Goal: Task Accomplishment & Management: Manage account settings

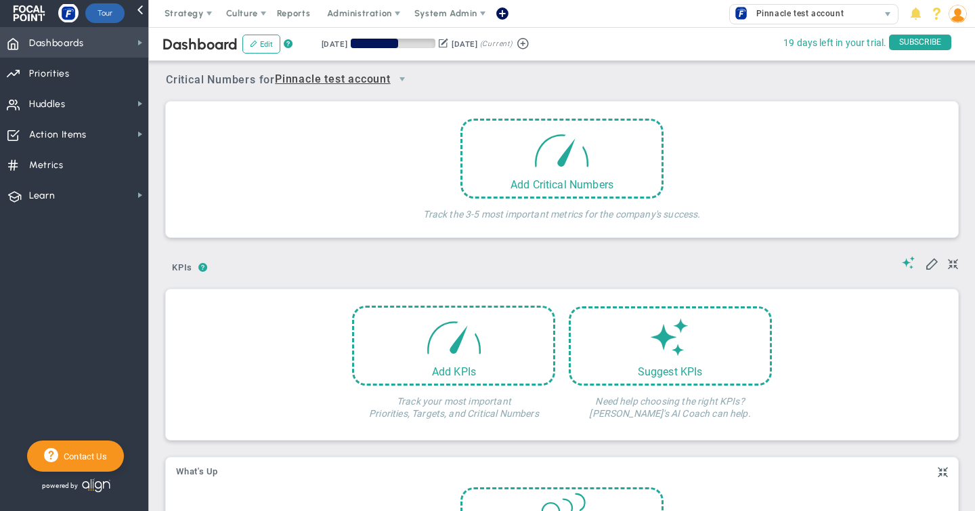
click at [118, 42] on span "Dashboards Dashboards" at bounding box center [74, 42] width 148 height 30
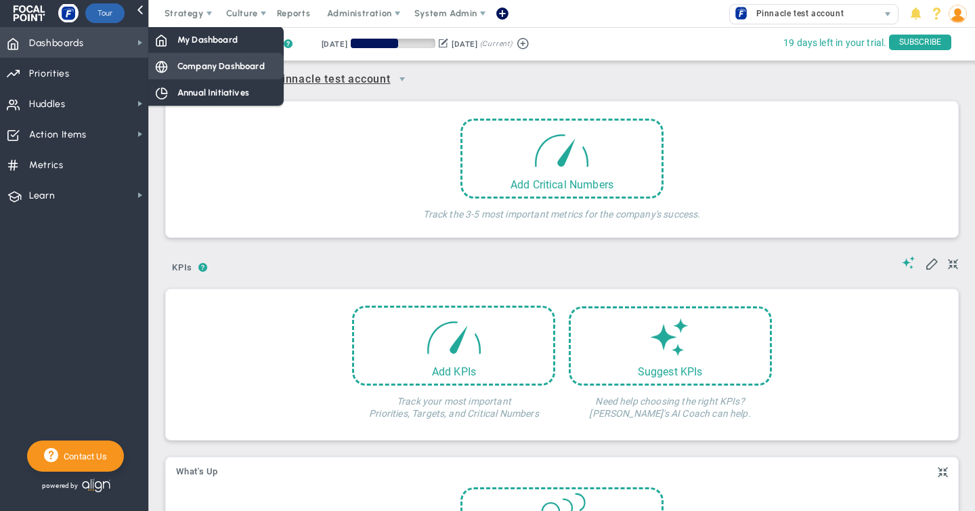
click at [219, 65] on span "Company Dashboard" at bounding box center [220, 66] width 87 height 13
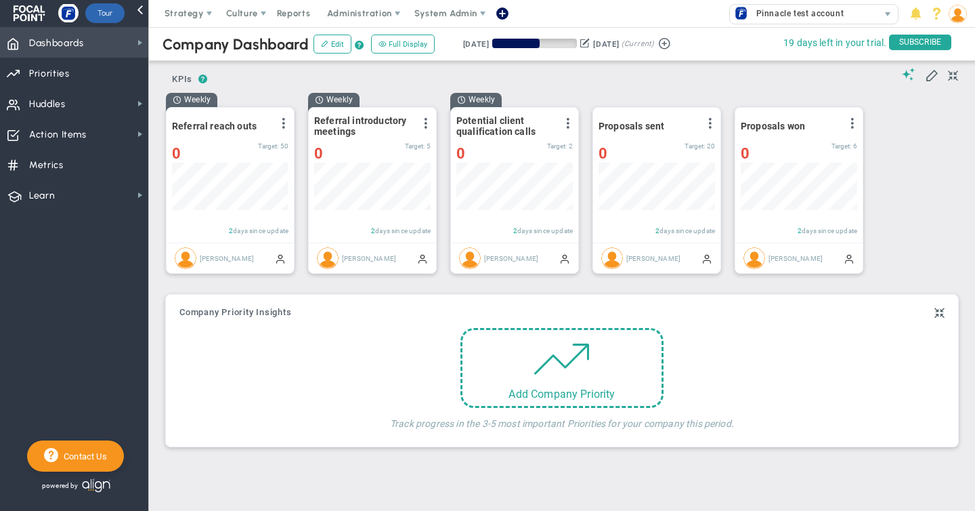
scroll to position [47, 116]
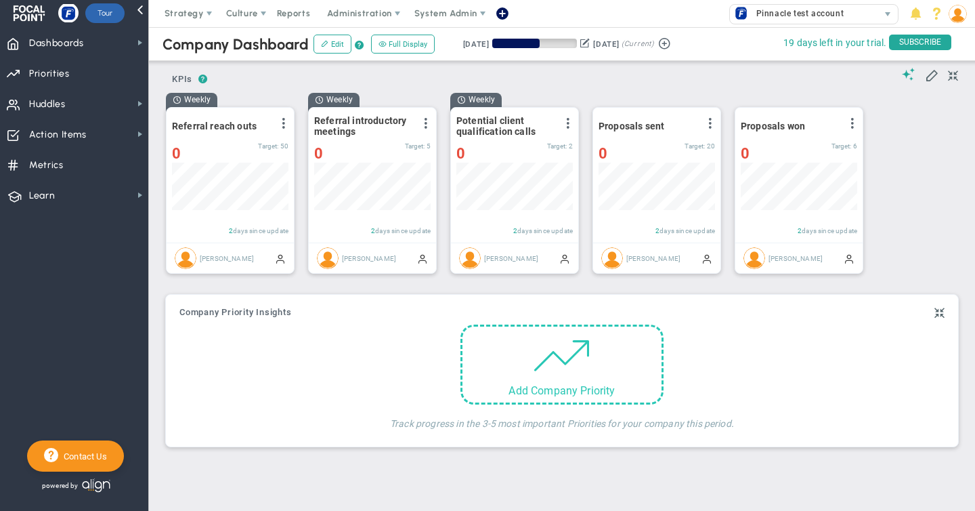
click at [551, 373] on span at bounding box center [562, 355] width 58 height 58
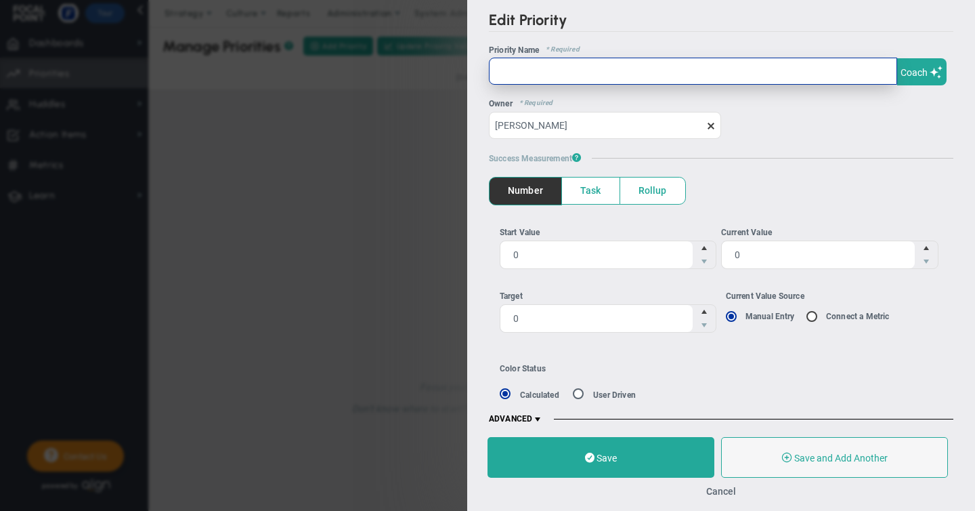
click at [515, 80] on input "text" at bounding box center [693, 71] width 408 height 27
type input "Marketing - refresh and rebrand website"
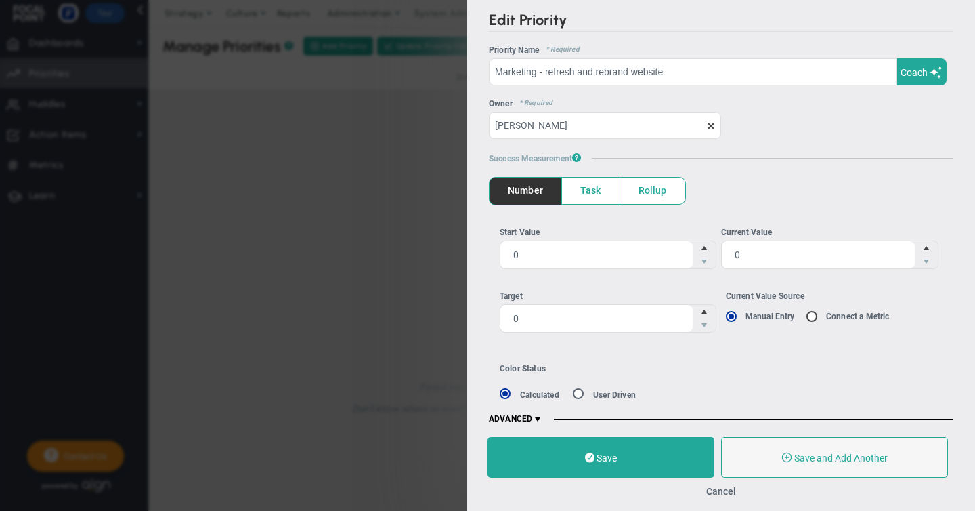
click at [597, 194] on span "Task" at bounding box center [591, 190] width 58 height 26
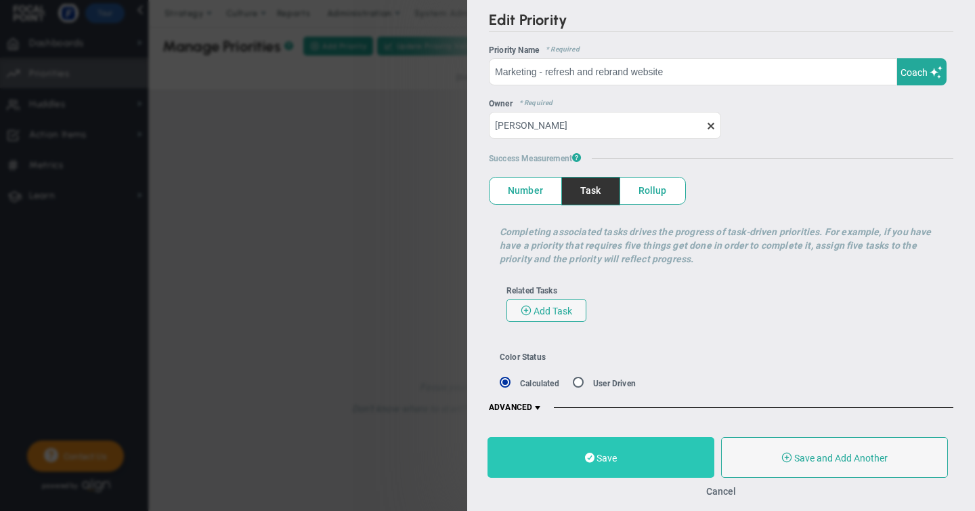
click at [609, 466] on button "Save" at bounding box center [601, 457] width 227 height 41
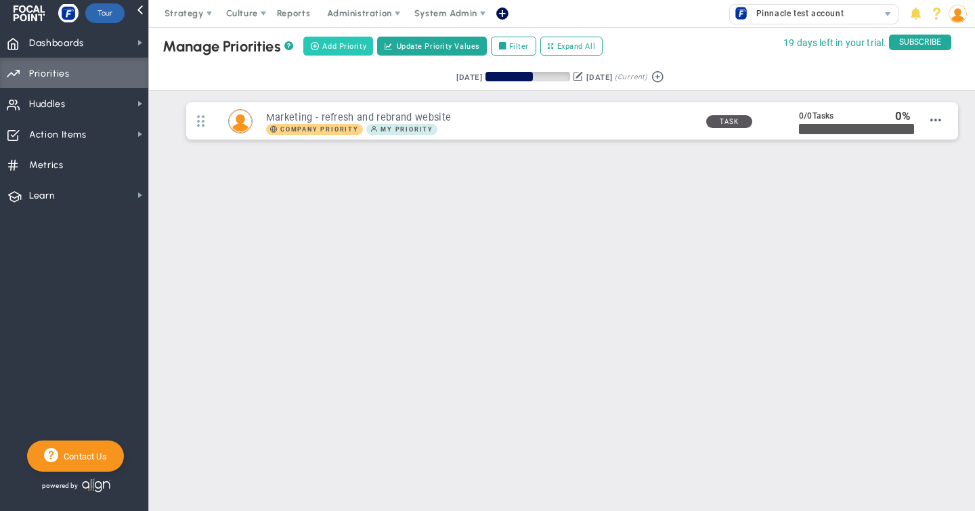
click at [346, 43] on span "Add Priority" at bounding box center [344, 47] width 44 height 12
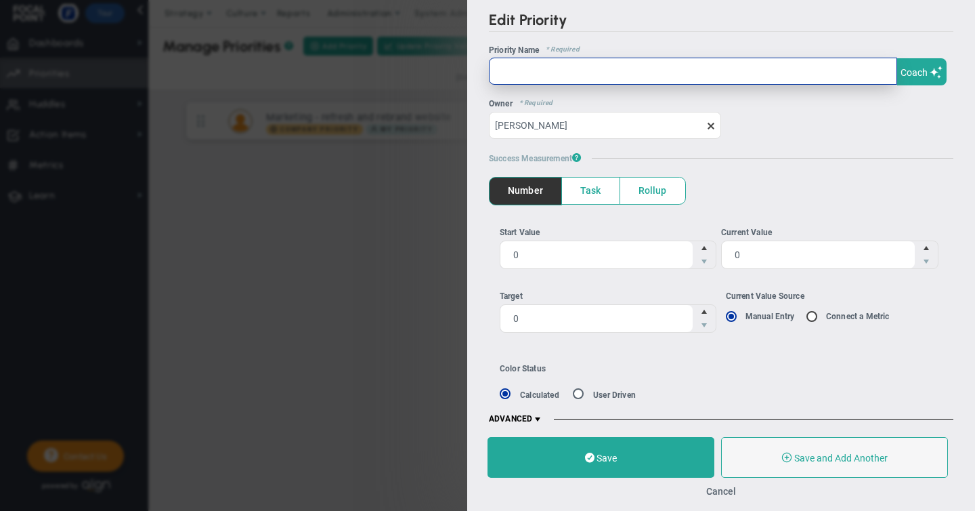
click at [517, 74] on input "text" at bounding box center [693, 71] width 408 height 27
type input "Marketing - Transform blog posts into video snippets"
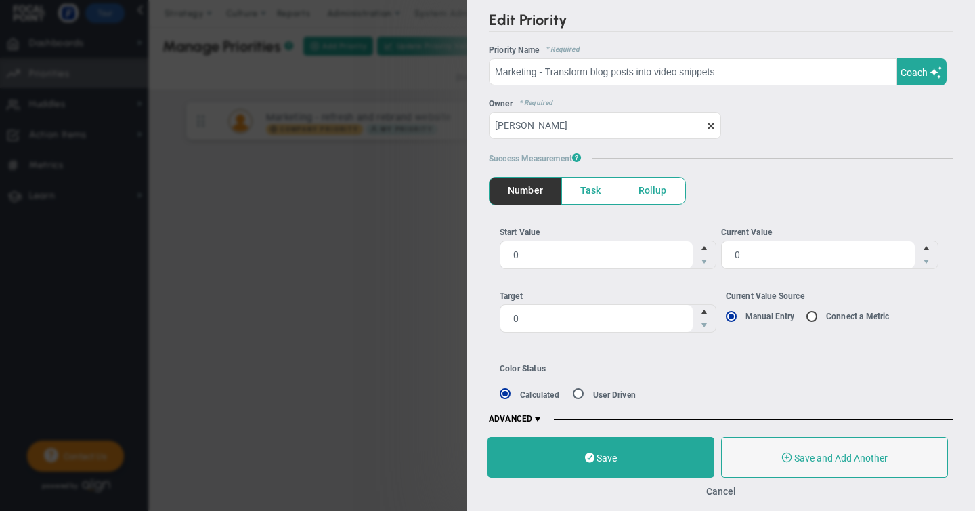
click at [586, 192] on span "Task" at bounding box center [591, 190] width 58 height 26
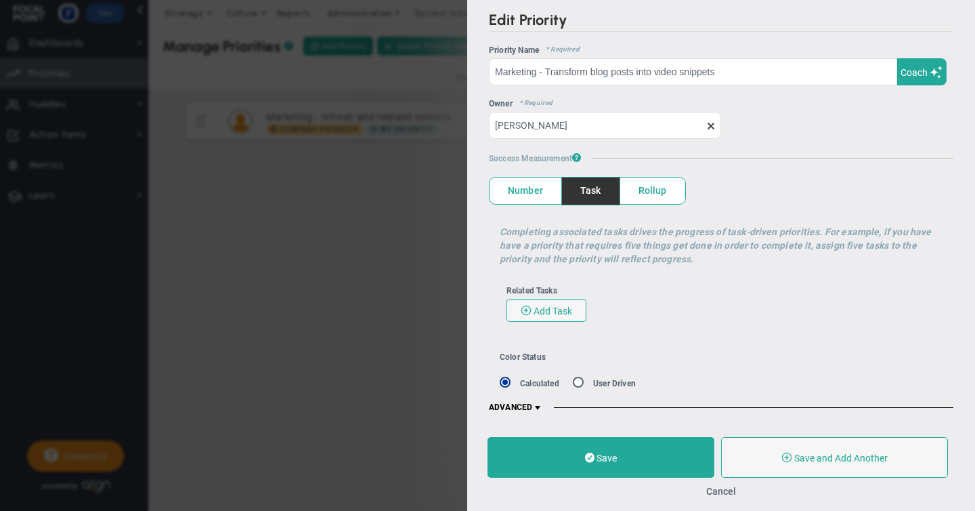
click at [539, 405] on span at bounding box center [537, 407] width 11 height 11
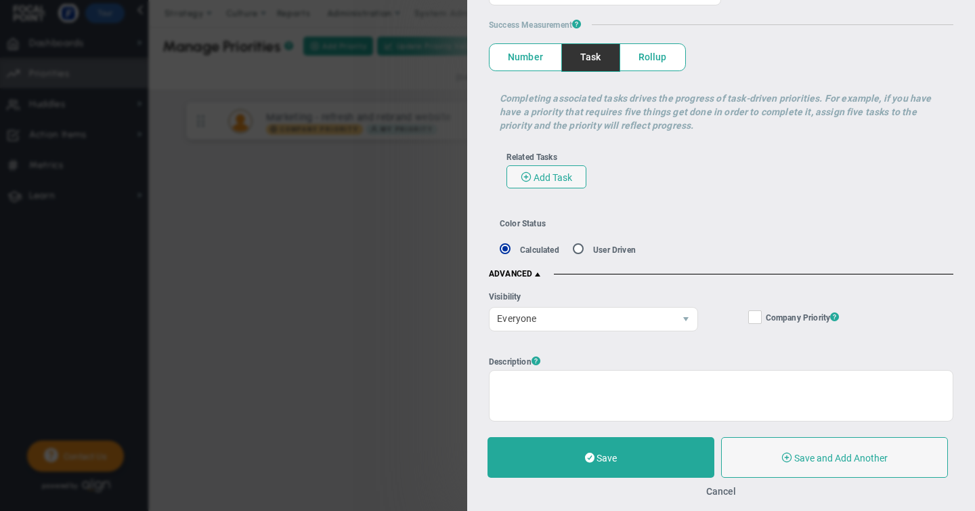
scroll to position [137, 0]
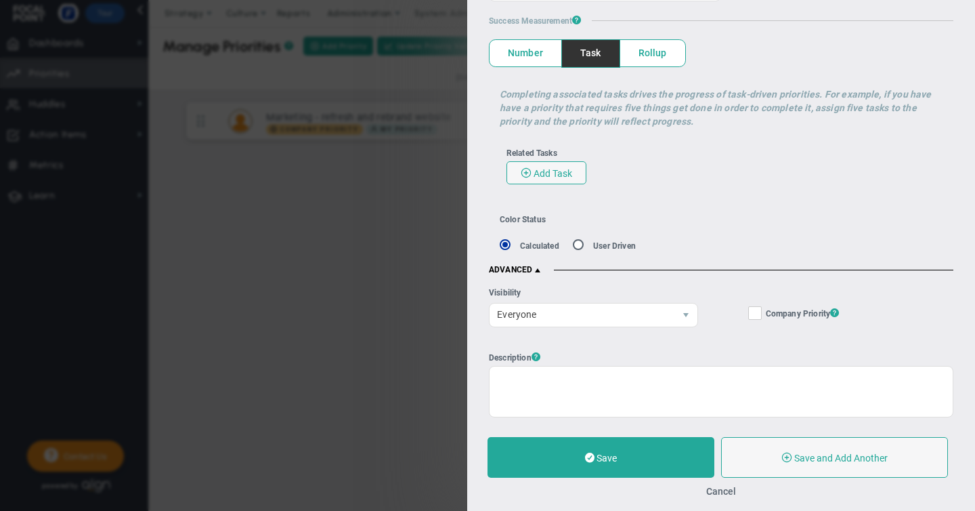
click at [752, 316] on input "Company Objective ? Company Priority ?" at bounding box center [756, 316] width 9 height 14
checkbox input "true"
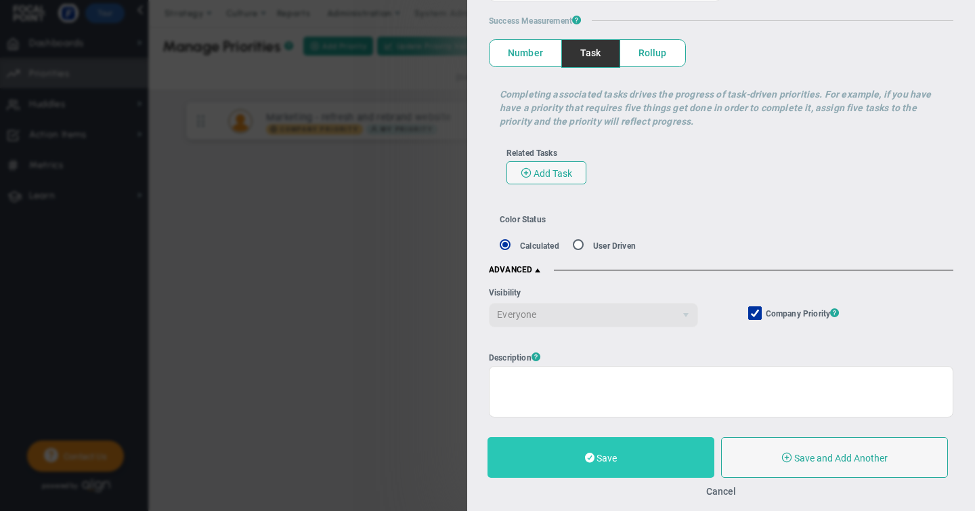
click at [611, 460] on span "Save" at bounding box center [607, 457] width 20 height 11
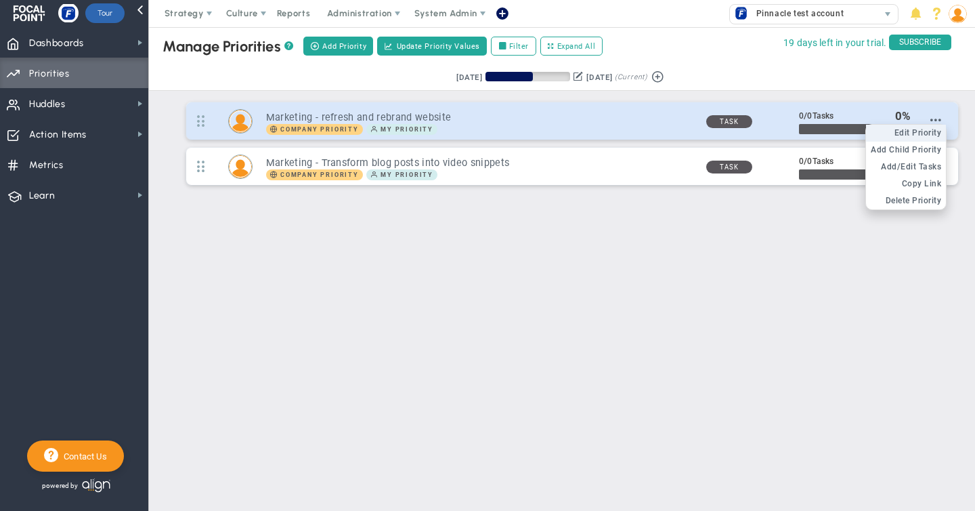
click at [924, 131] on span "Edit Priority" at bounding box center [917, 132] width 47 height 9
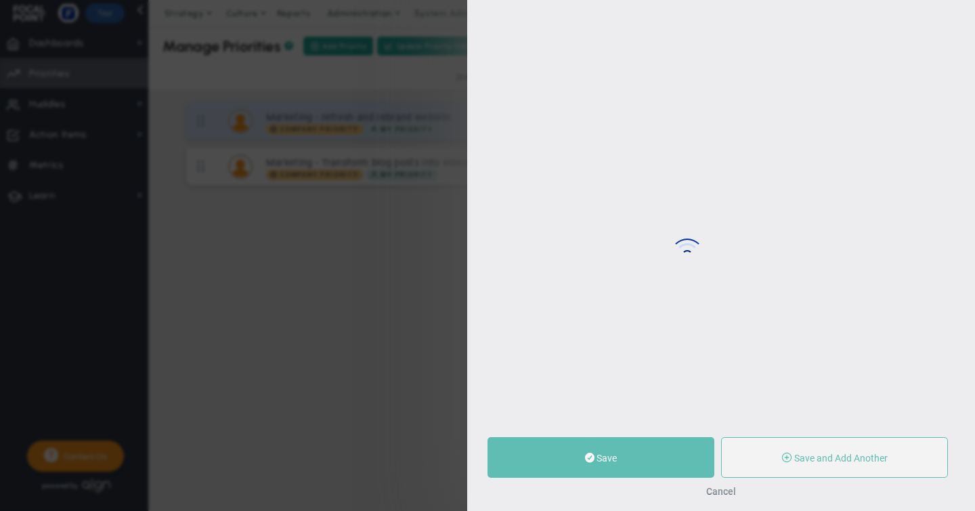
type input "Marketing - refresh and rebrand website"
type input "0"
radio input "true"
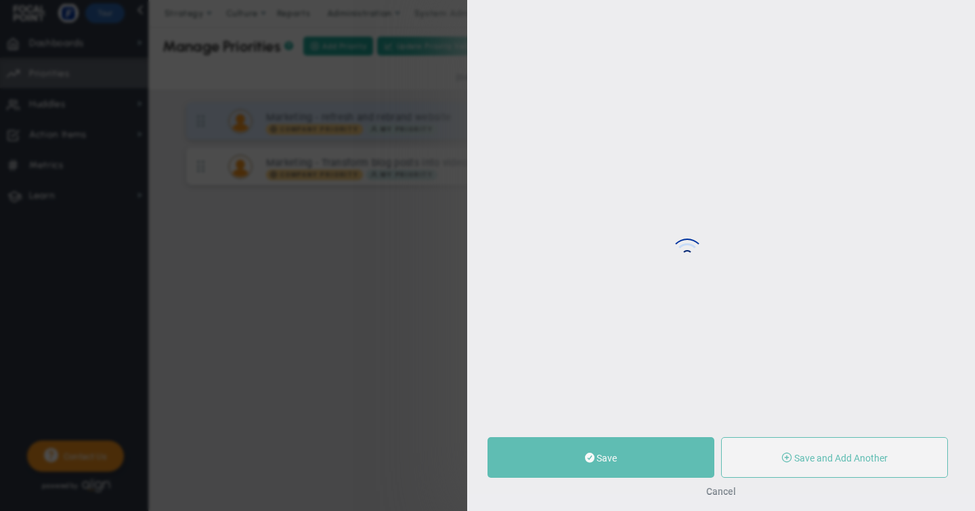
checkbox input "true"
type input "[PERSON_NAME]"
type input "0"
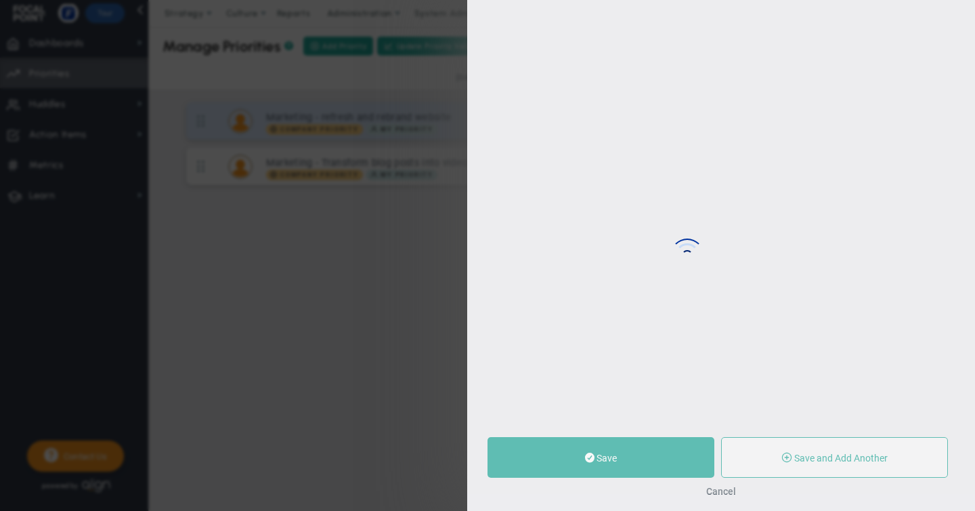
radio input "true"
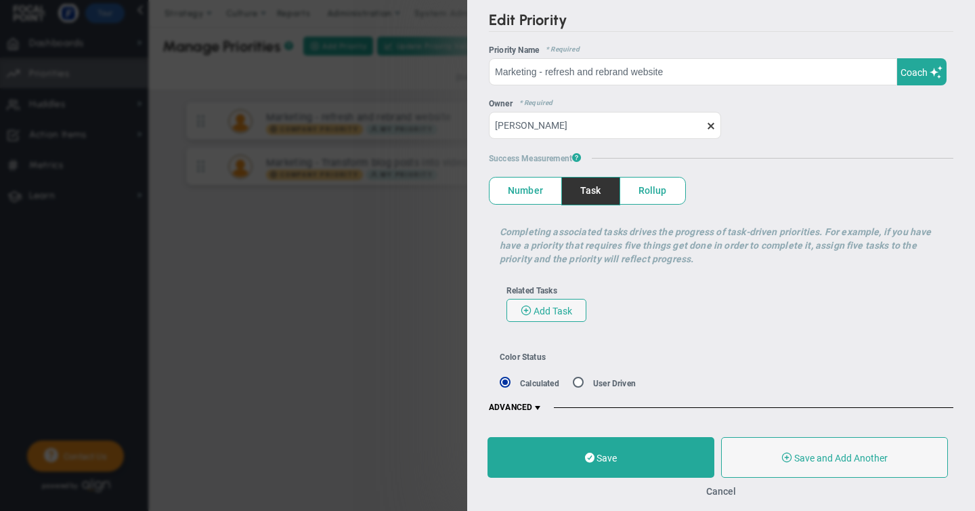
click at [534, 406] on span at bounding box center [537, 407] width 11 height 11
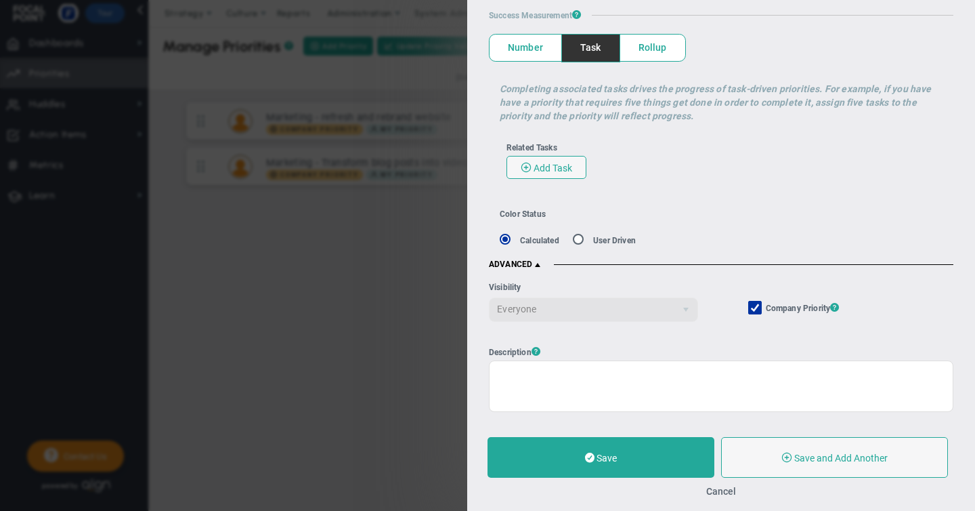
scroll to position [240, 0]
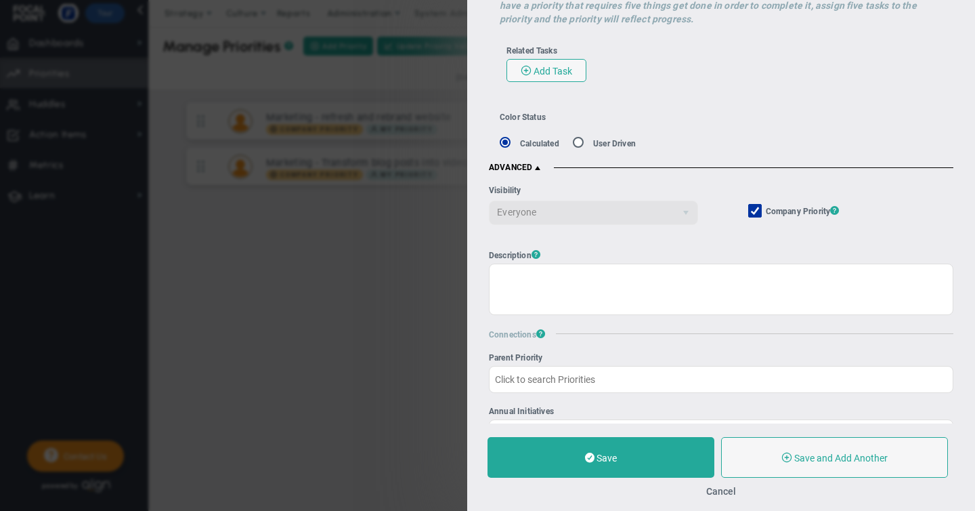
click at [755, 209] on input "Company Objective ? Company Priority ?" at bounding box center [756, 214] width 9 height 14
checkbox input "false"
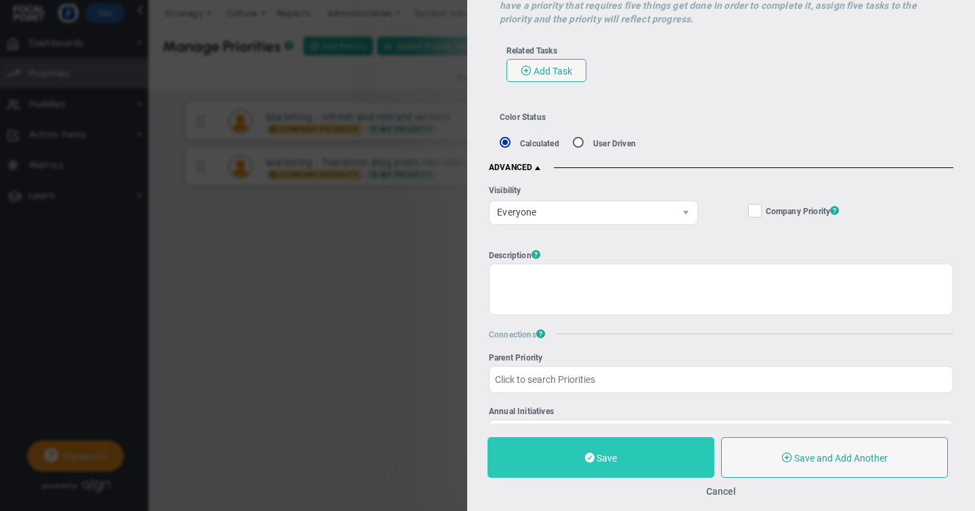
click at [618, 475] on button "Save" at bounding box center [601, 457] width 227 height 41
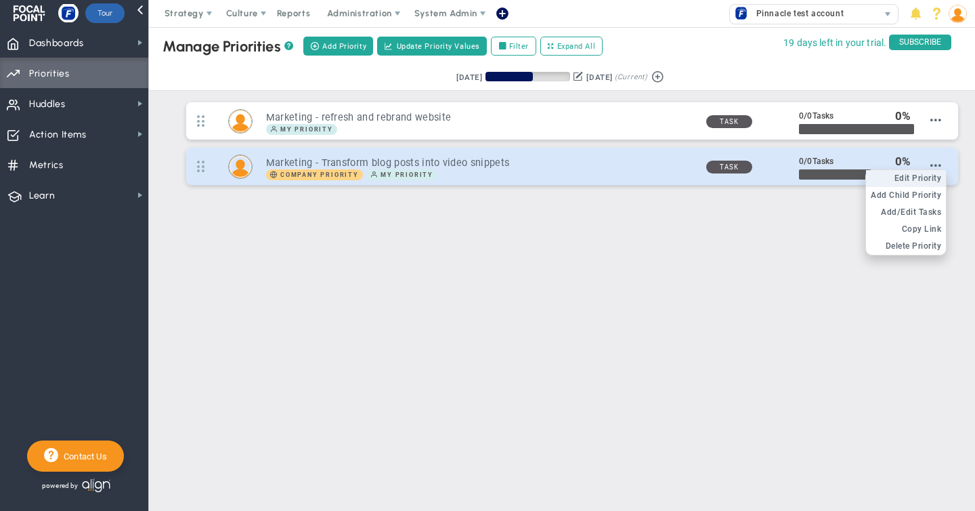
click at [926, 175] on span "Edit Priority" at bounding box center [917, 177] width 47 height 9
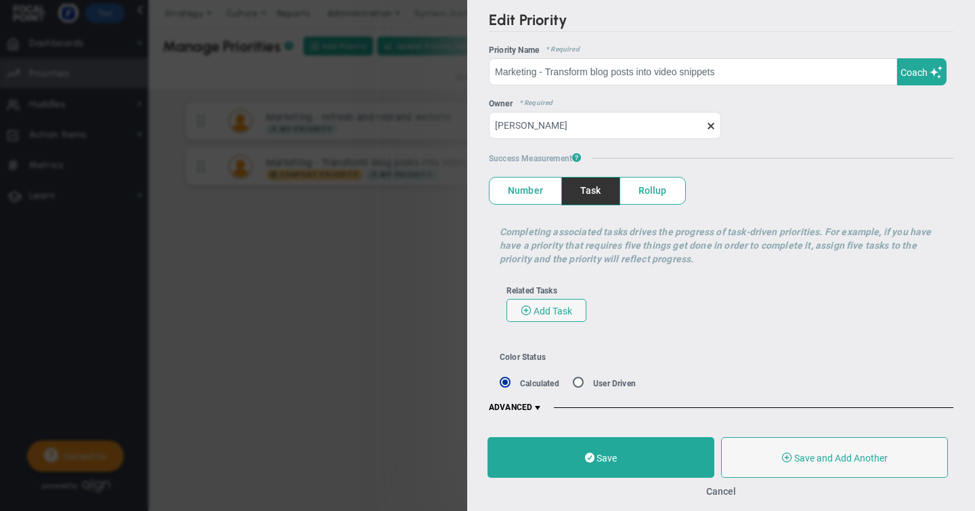
click at [538, 402] on span at bounding box center [537, 407] width 11 height 11
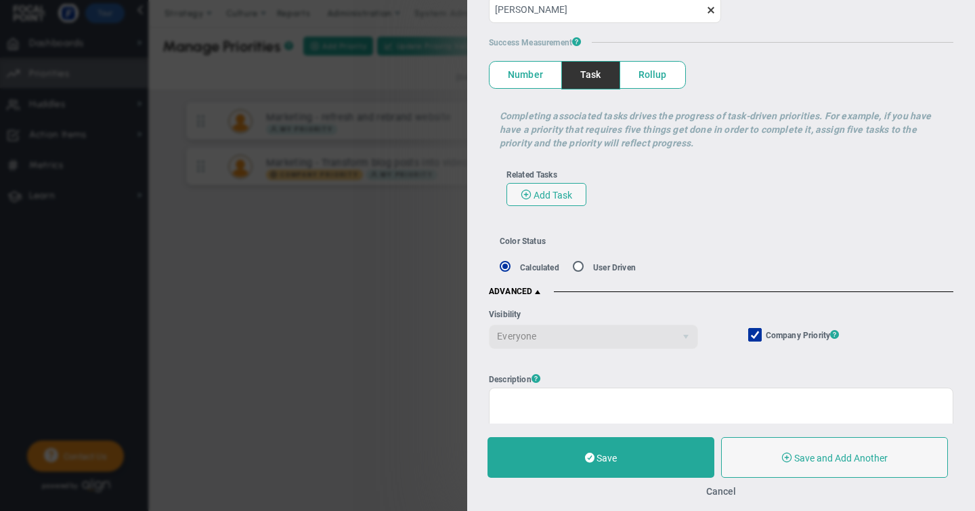
scroll to position [118, 0]
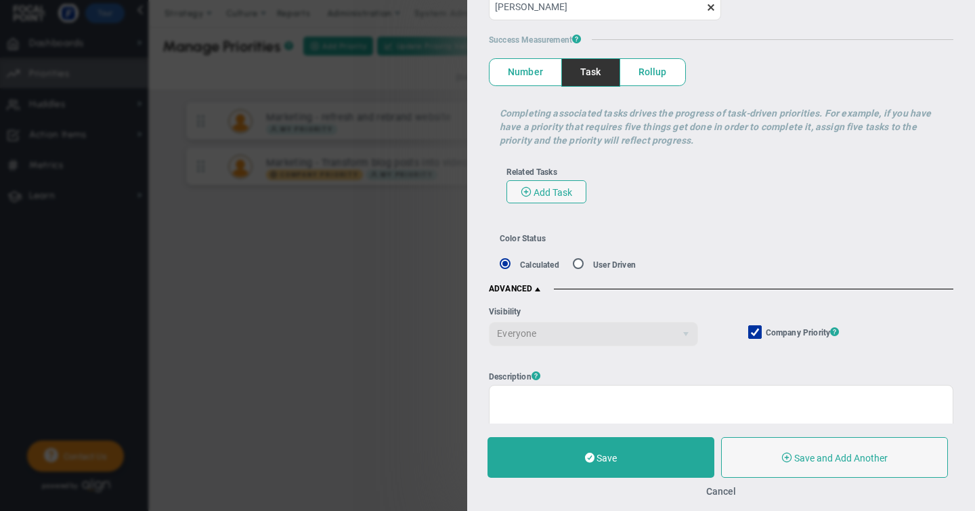
click at [758, 332] on input "Company Objective ? Company Priority ?" at bounding box center [756, 335] width 9 height 14
checkbox input "false"
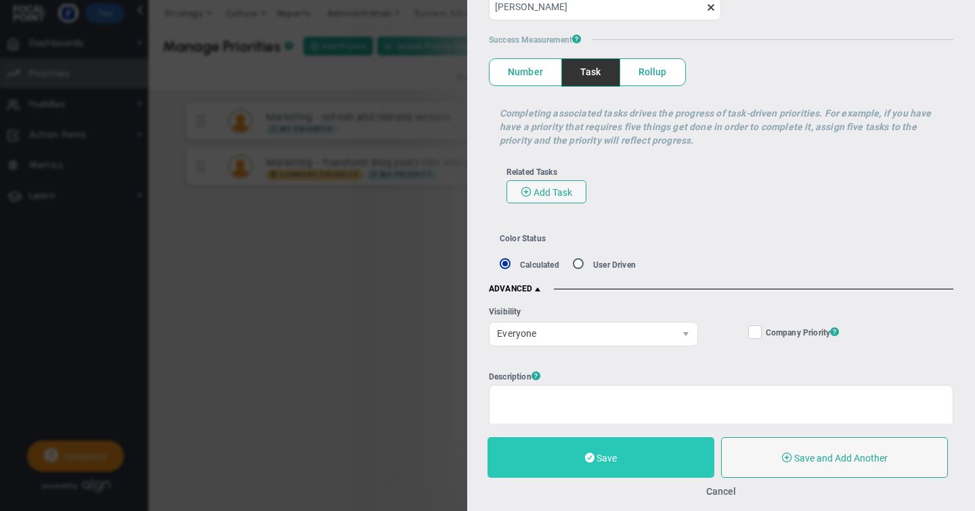
click at [611, 457] on span "Save" at bounding box center [607, 457] width 20 height 11
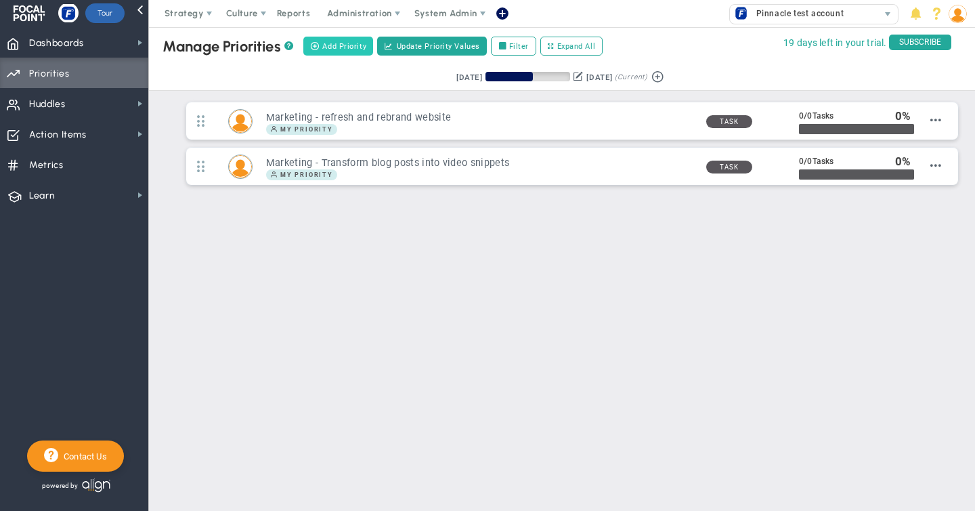
click at [354, 43] on span "Add Priority" at bounding box center [344, 47] width 44 height 12
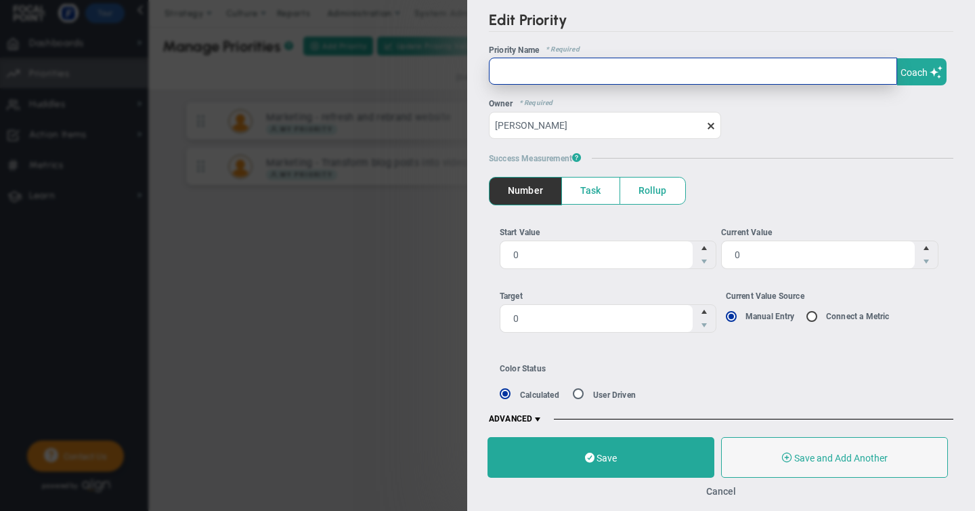
click at [525, 72] on input "text" at bounding box center [693, 71] width 408 height 27
type input "m"
type input "Marketing - Create, load, and schedule bogs for Q4 and Q1"
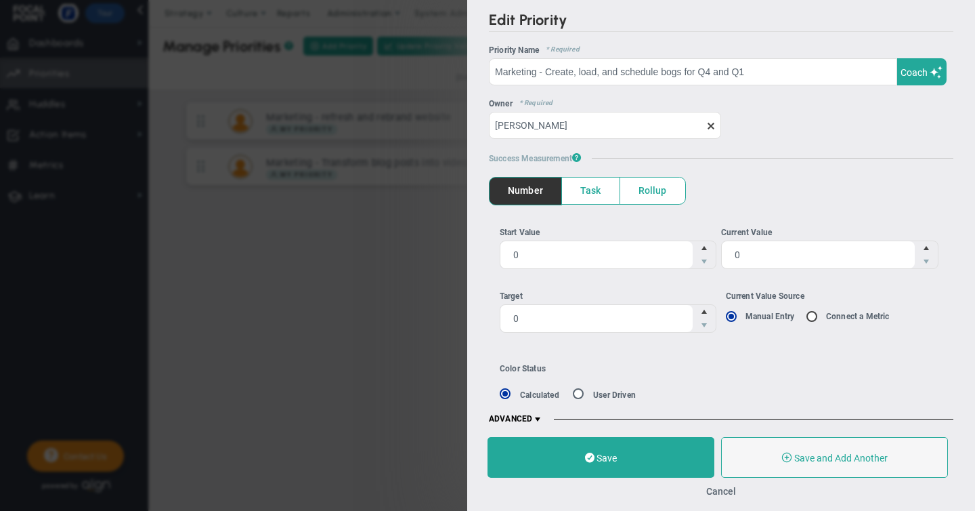
click at [582, 183] on span "Task" at bounding box center [591, 190] width 58 height 26
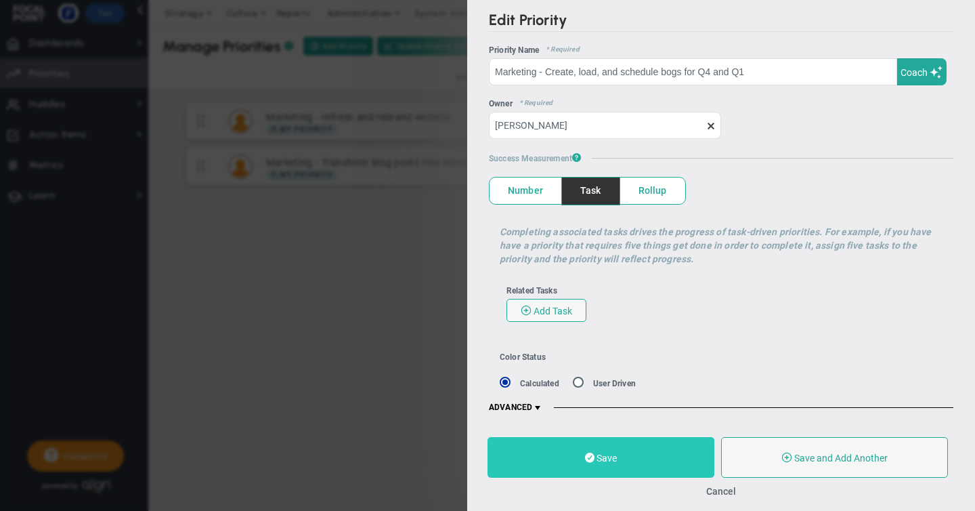
click at [597, 458] on span "Save" at bounding box center [607, 457] width 20 height 11
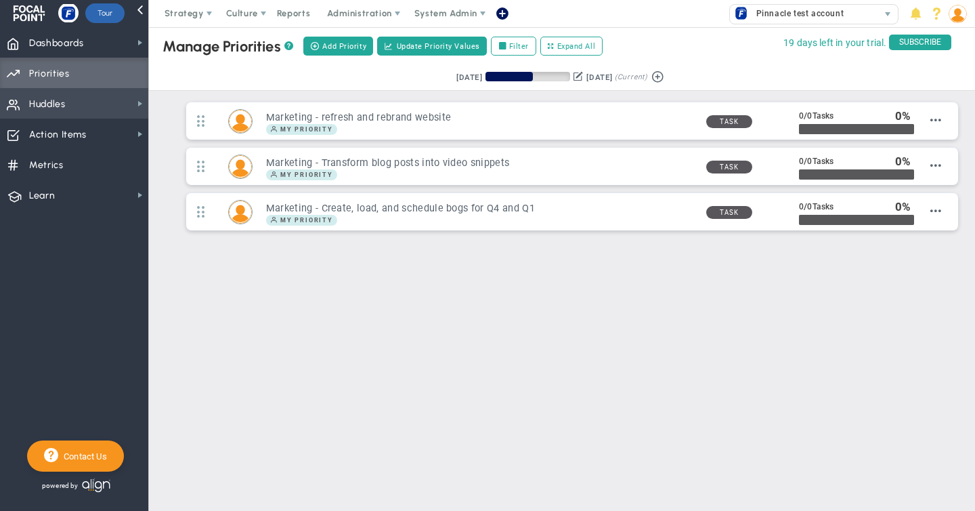
click at [102, 103] on span "Huddles Huddles" at bounding box center [74, 103] width 148 height 30
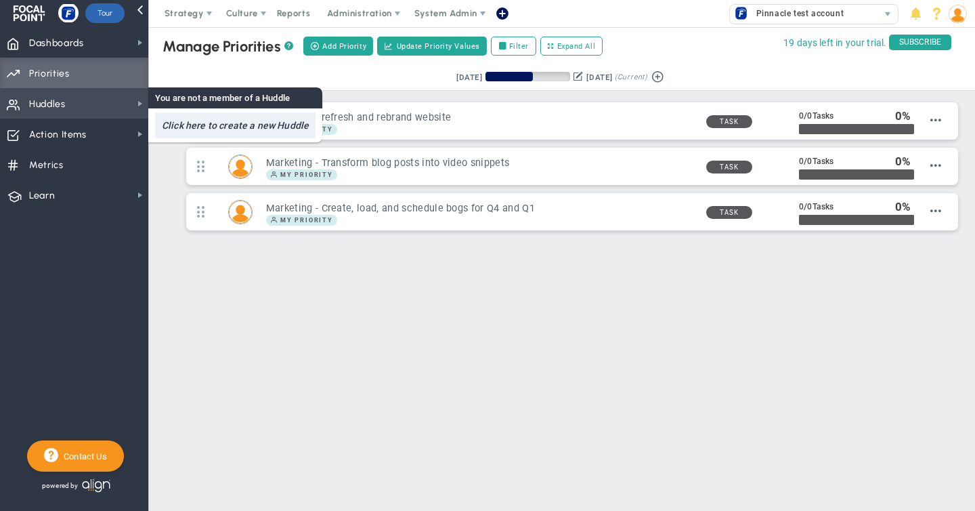
click at [234, 123] on h4 "Click here to create a new Huddle" at bounding box center [235, 125] width 160 height 26
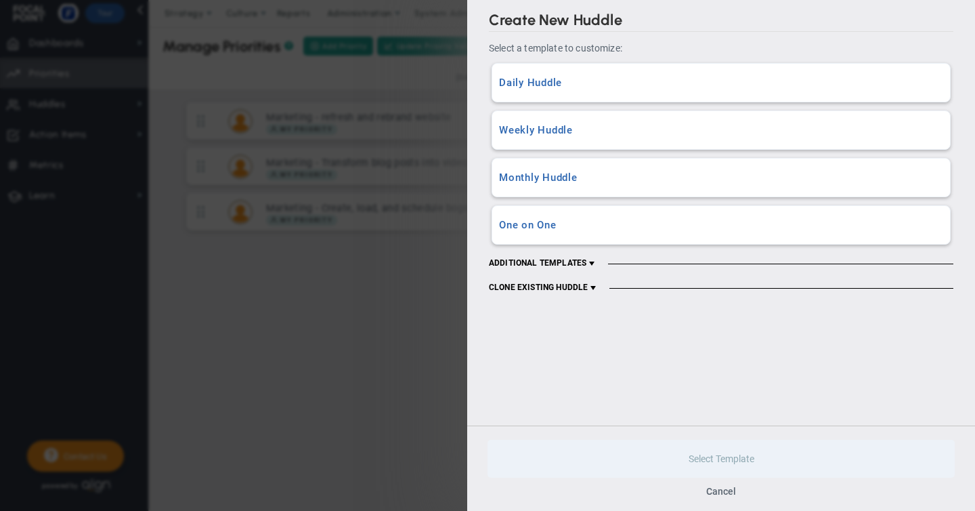
click at [569, 125] on h3 "Weekly Huddle" at bounding box center [721, 130] width 444 height 13
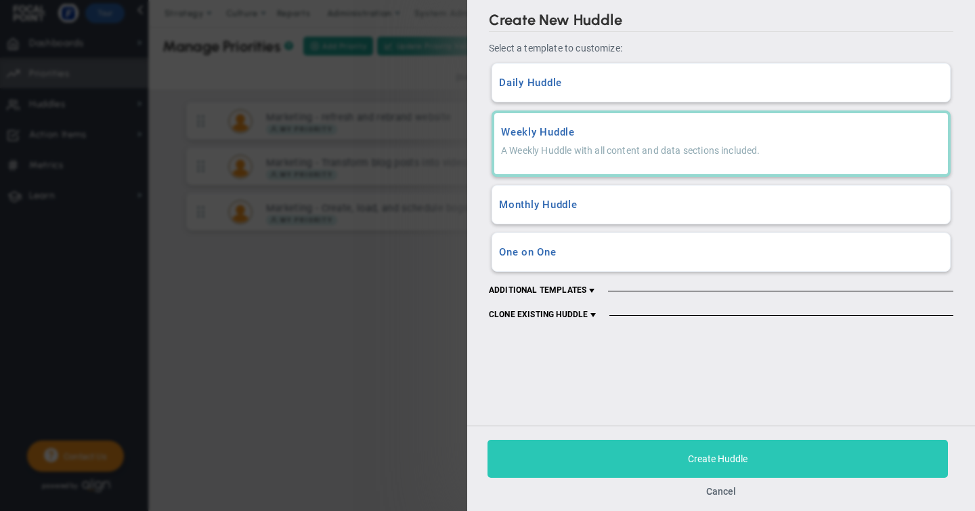
click at [716, 456] on span "Create Huddle" at bounding box center [718, 458] width 60 height 11
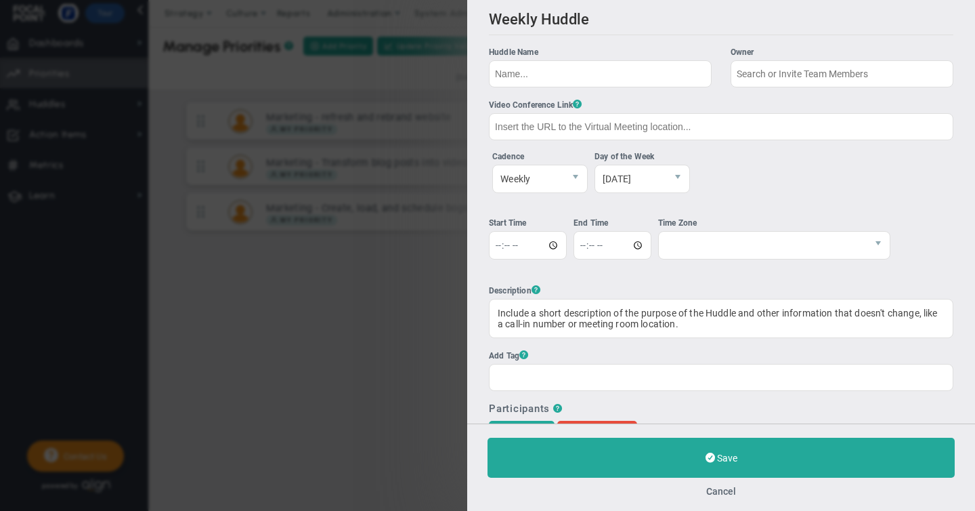
type input "[PERSON_NAME]"
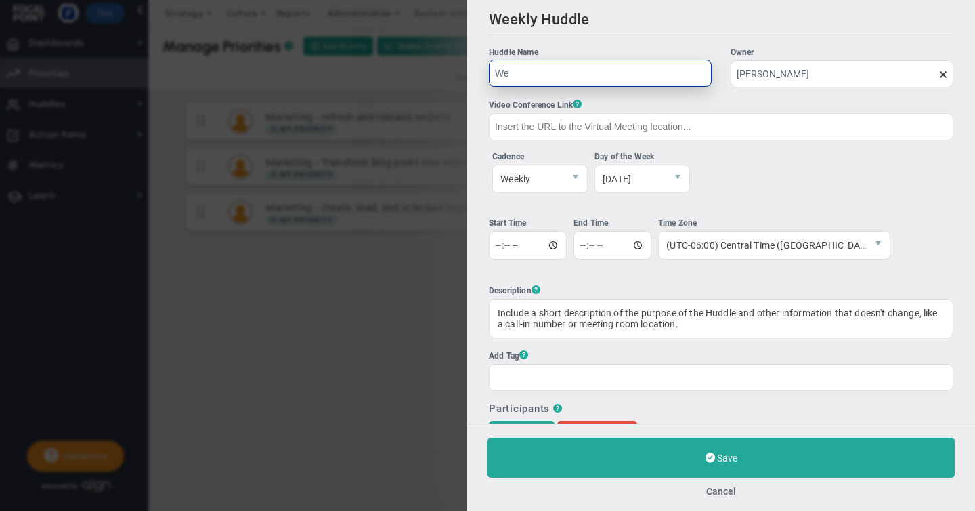
type input "W"
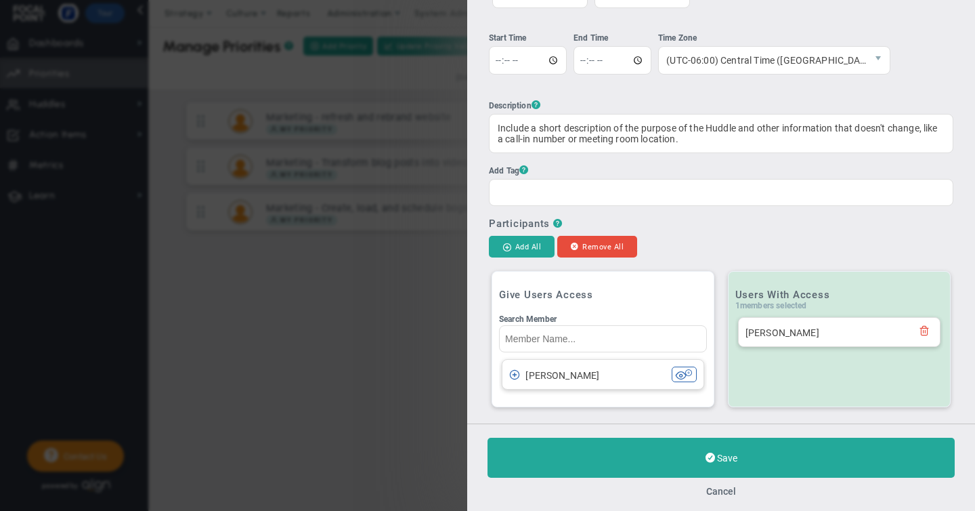
scroll to position [213, 0]
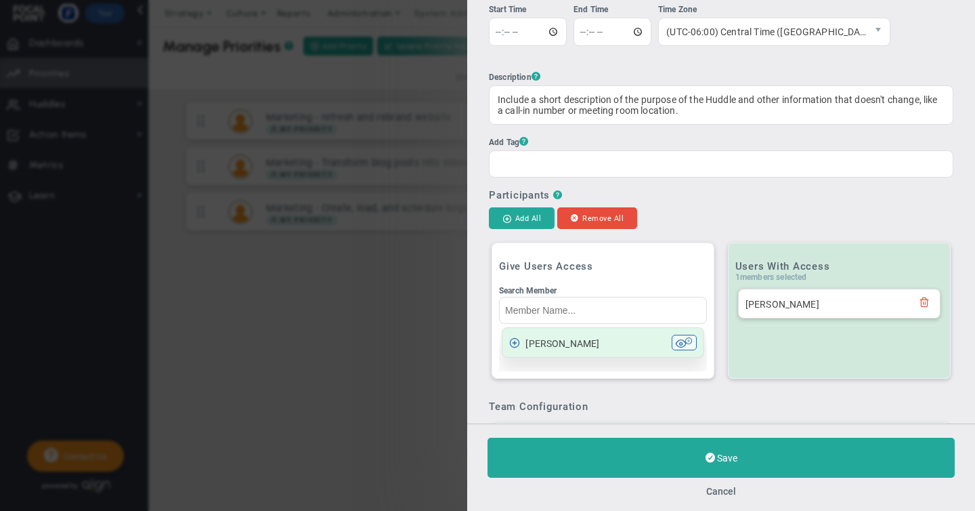
click at [516, 346] on span at bounding box center [514, 342] width 11 height 11
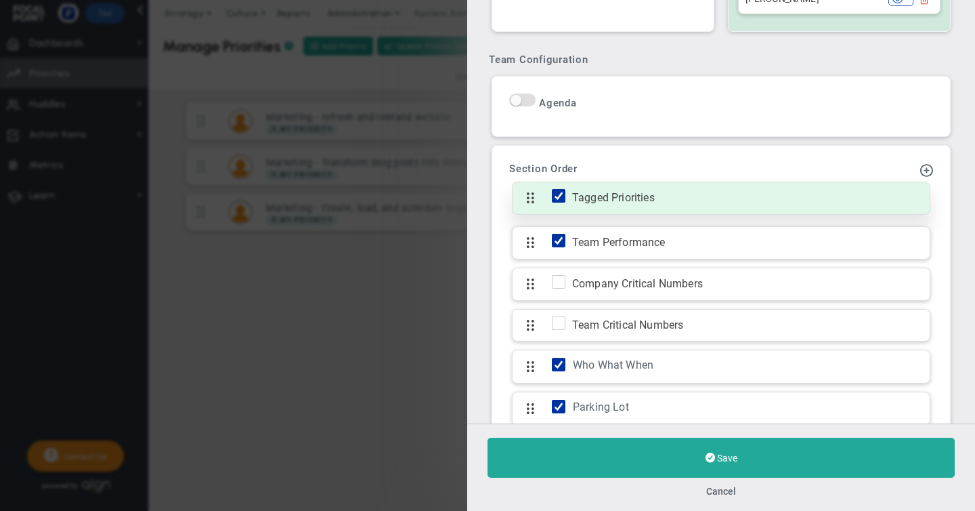
scroll to position [559, 0]
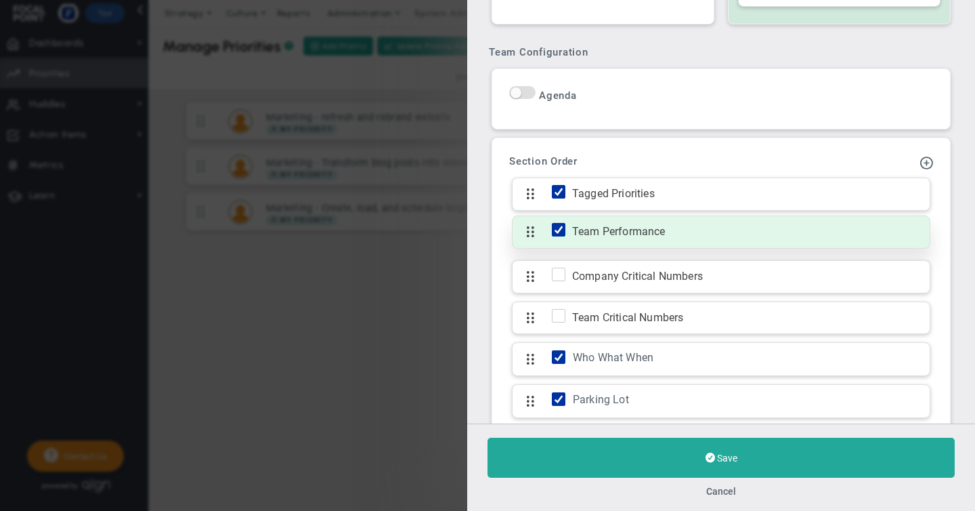
type input "Leadership"
click at [560, 230] on input "checkbox" at bounding box center [562, 232] width 14 height 14
checkbox input "false"
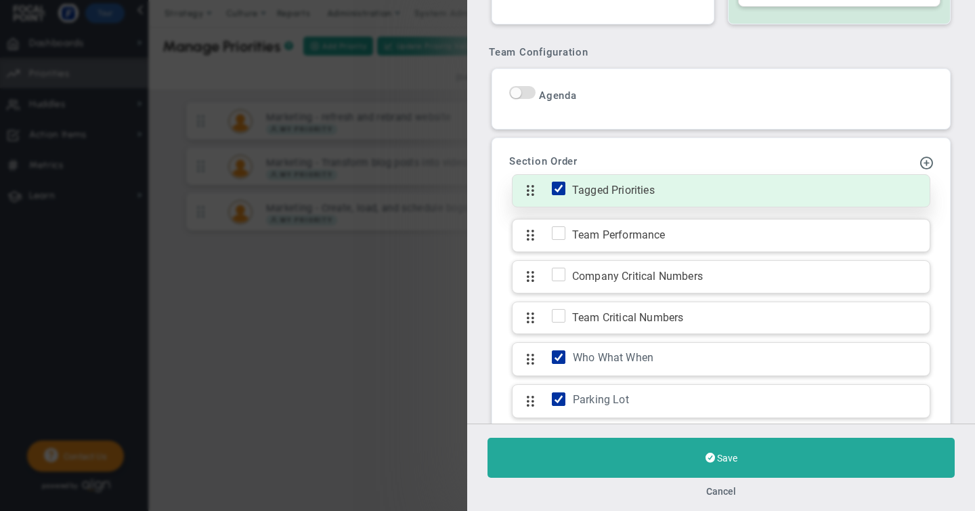
click at [559, 185] on input "checkbox" at bounding box center [562, 191] width 14 height 14
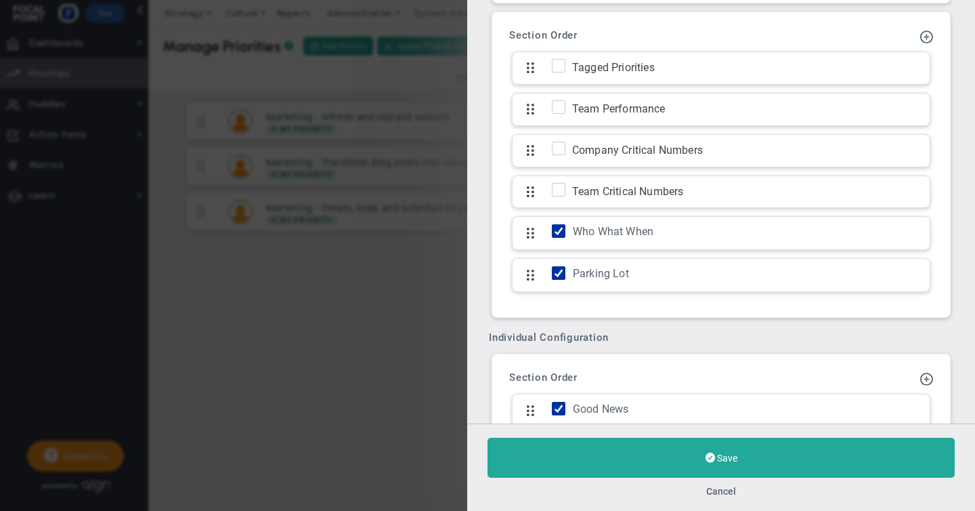
scroll to position [681, 0]
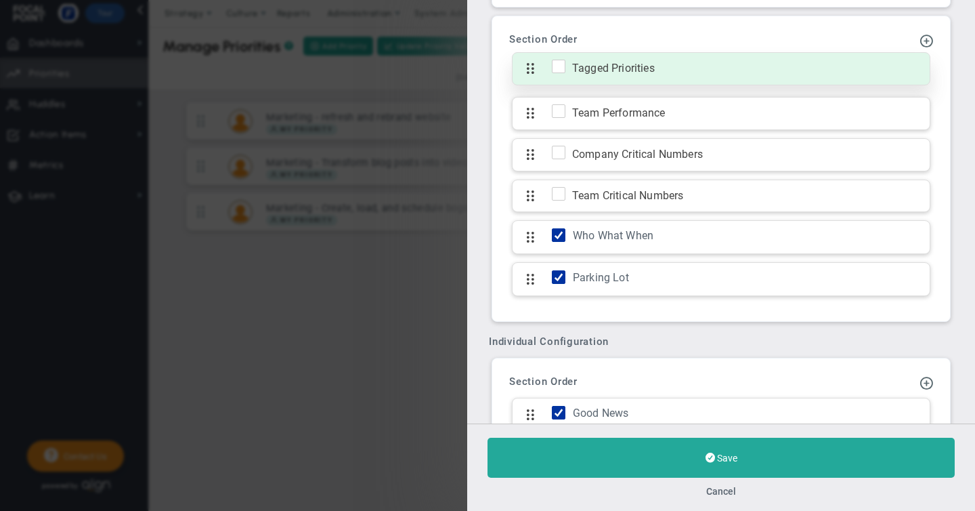
click at [561, 66] on input "checkbox" at bounding box center [562, 69] width 14 height 14
checkbox input "true"
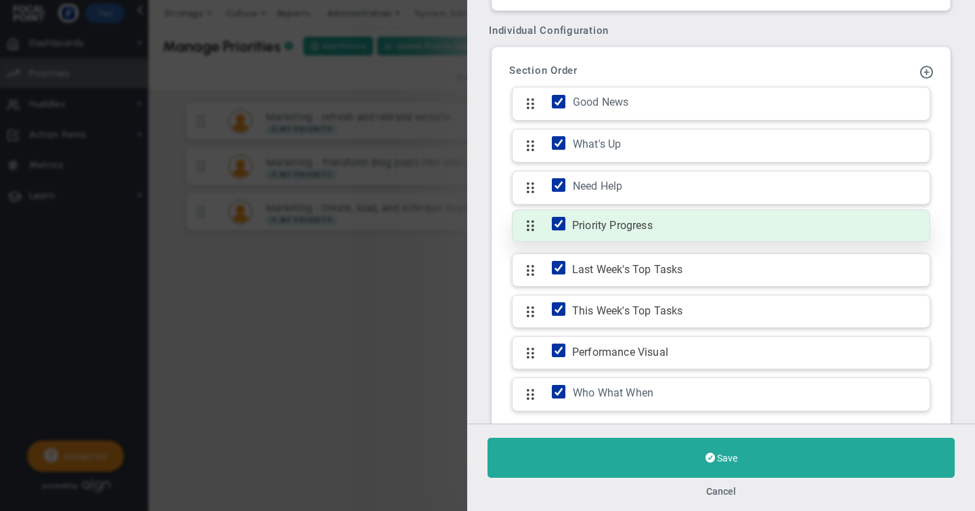
scroll to position [993, 0]
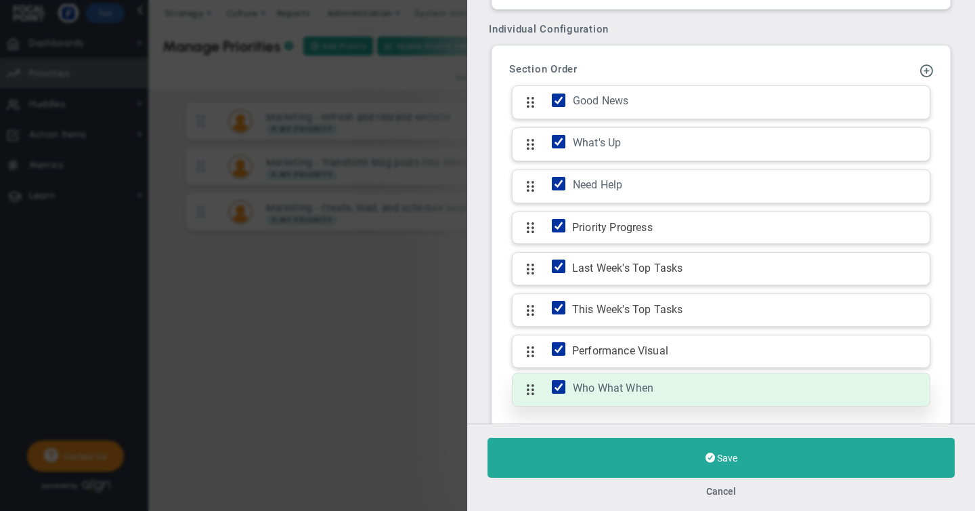
click at [561, 383] on input "checkbox" at bounding box center [562, 390] width 14 height 14
checkbox input "false"
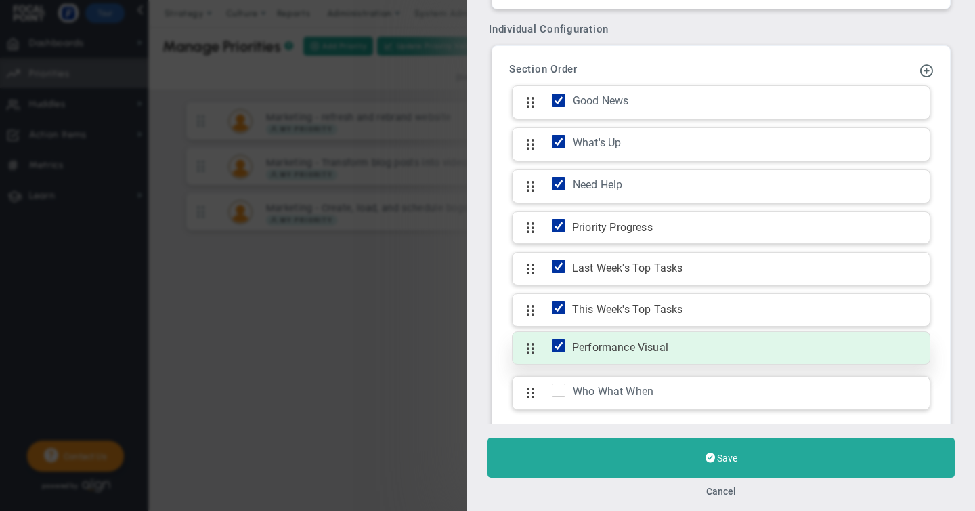
click at [562, 343] on input "checkbox" at bounding box center [562, 348] width 14 height 14
checkbox input "false"
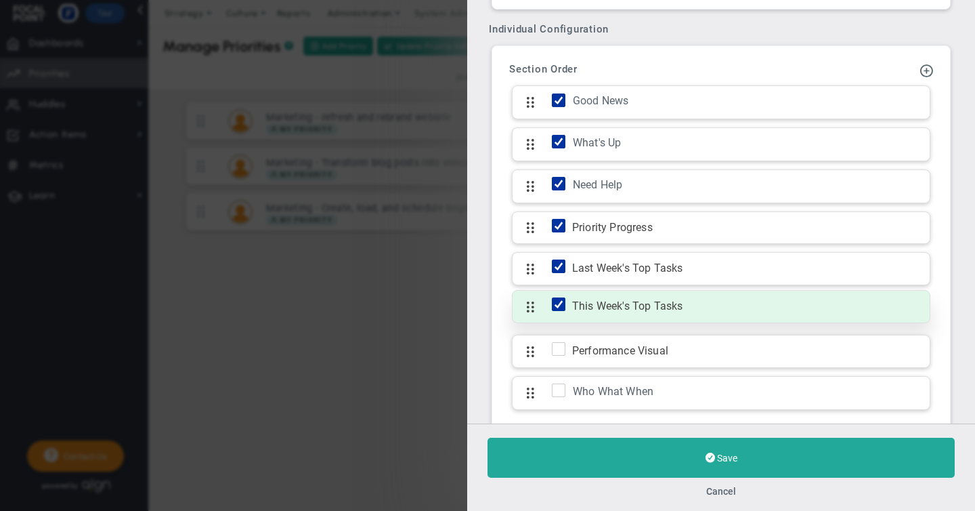
click at [559, 306] on input "checkbox" at bounding box center [562, 307] width 14 height 14
checkbox input "false"
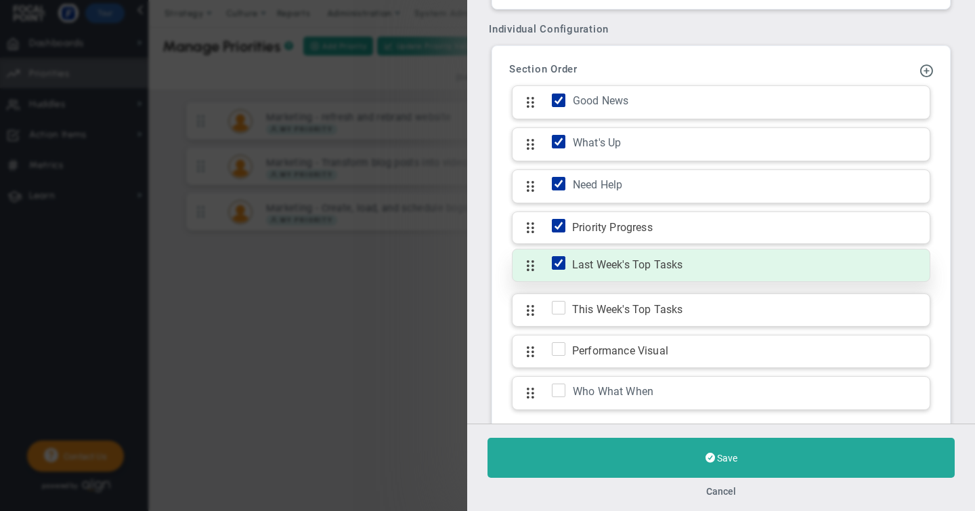
click at [556, 267] on input "checkbox" at bounding box center [562, 266] width 14 height 14
checkbox input "false"
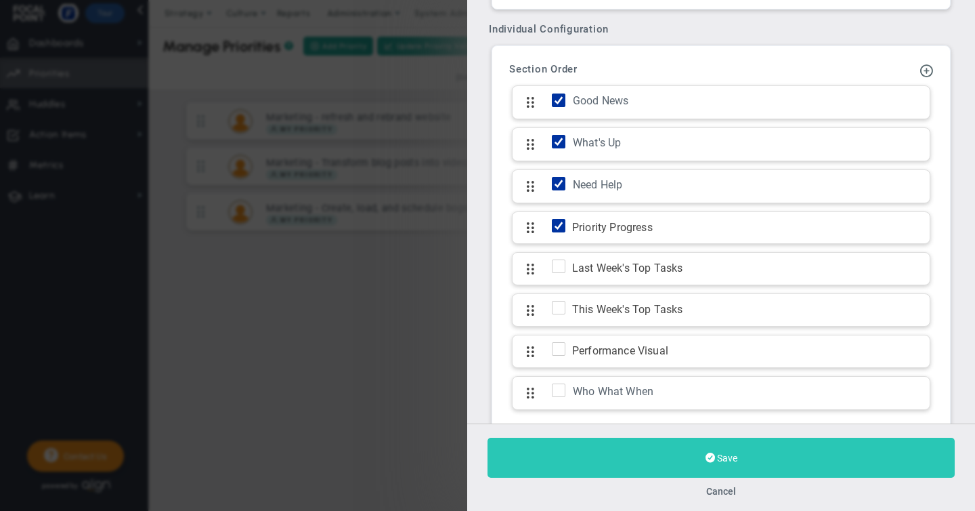
click at [732, 458] on span "Save" at bounding box center [727, 457] width 20 height 11
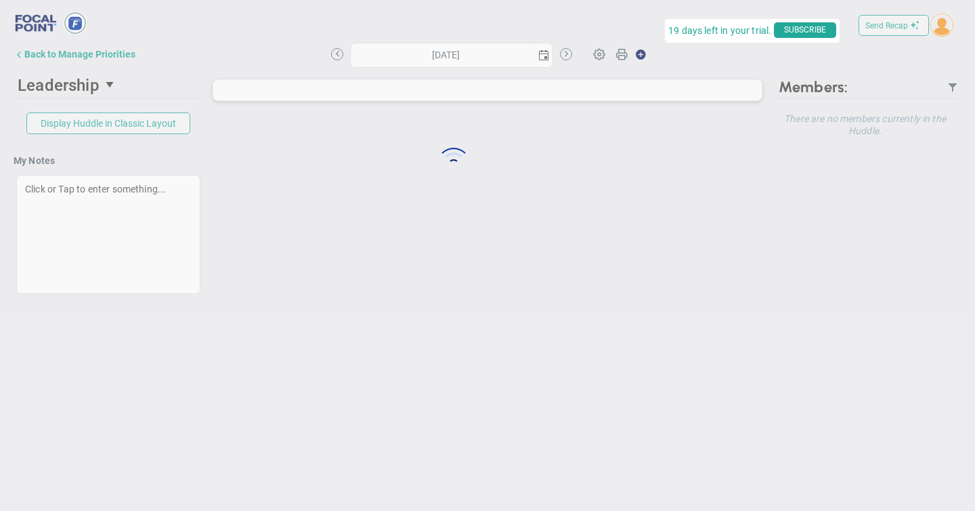
type input "[DATE]"
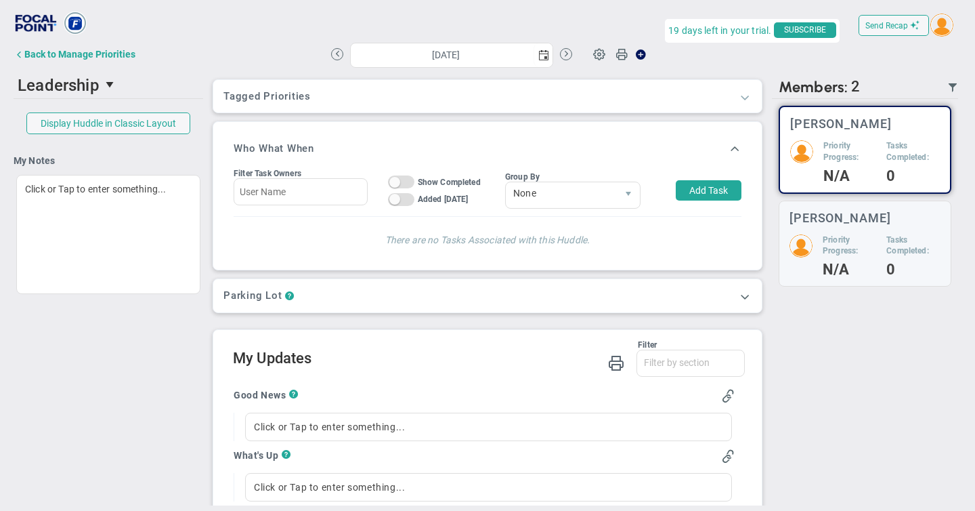
click at [747, 99] on span at bounding box center [745, 97] width 14 height 14
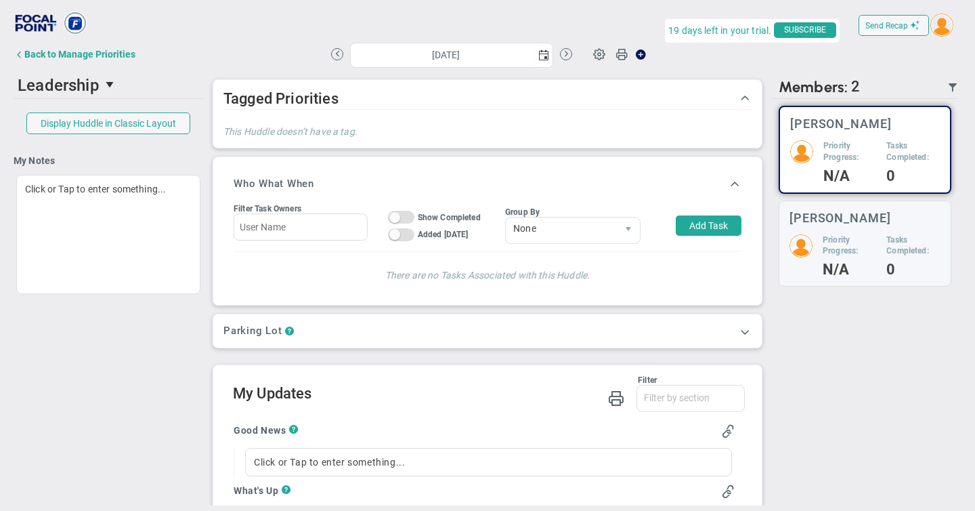
click at [747, 99] on span at bounding box center [745, 97] width 14 height 14
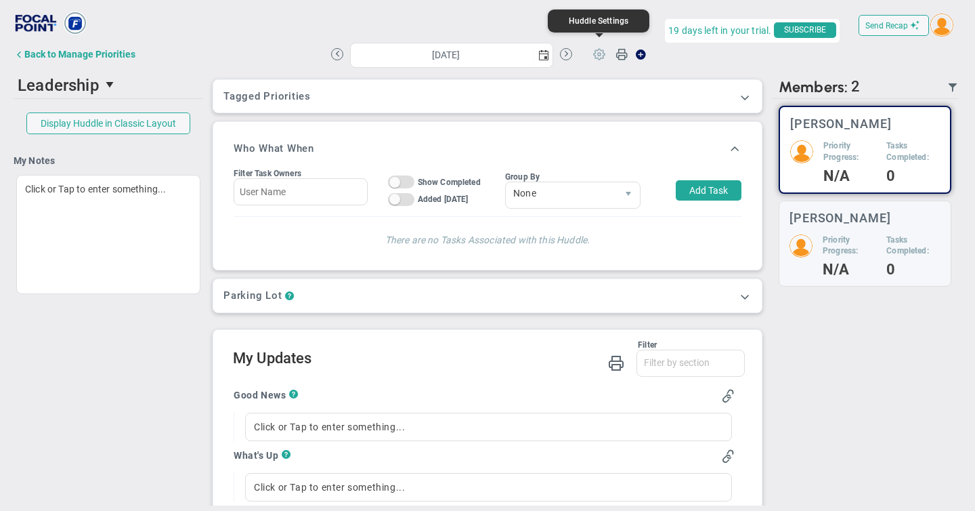
click at [601, 58] on span at bounding box center [599, 54] width 26 height 26
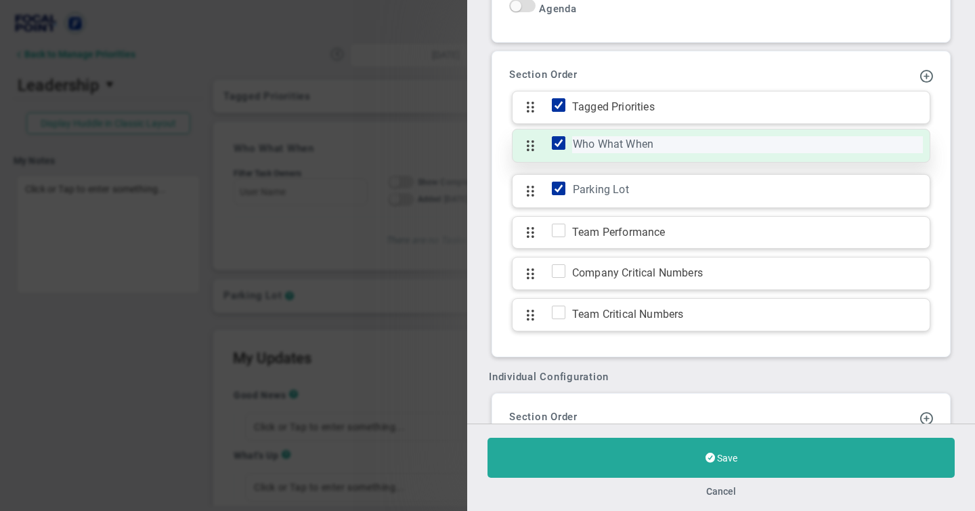
scroll to position [624, 0]
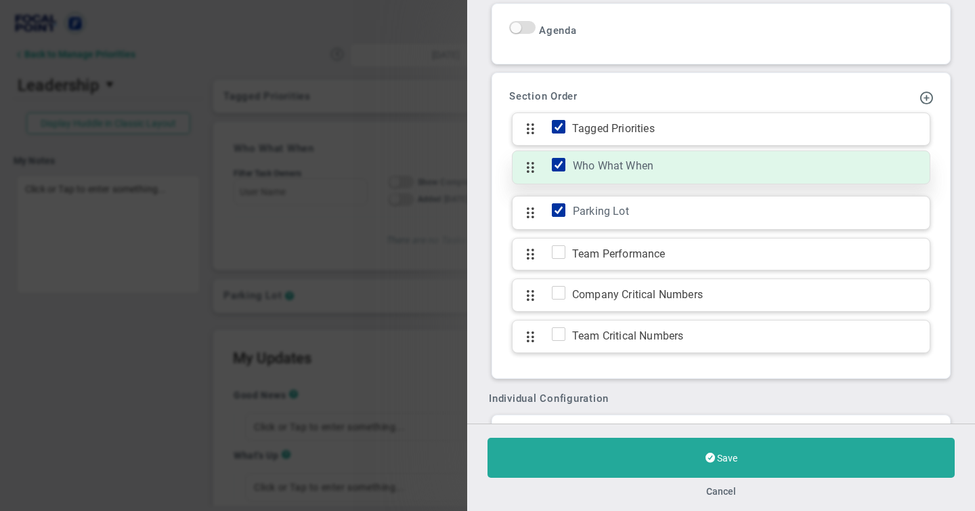
click at [561, 164] on input "checkbox" at bounding box center [562, 167] width 14 height 14
checkbox input "false"
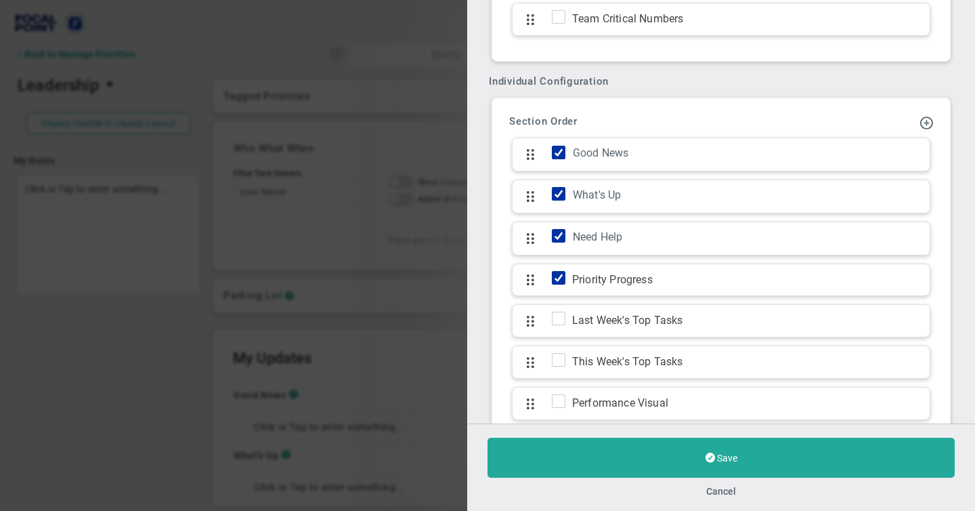
scroll to position [1020, 0]
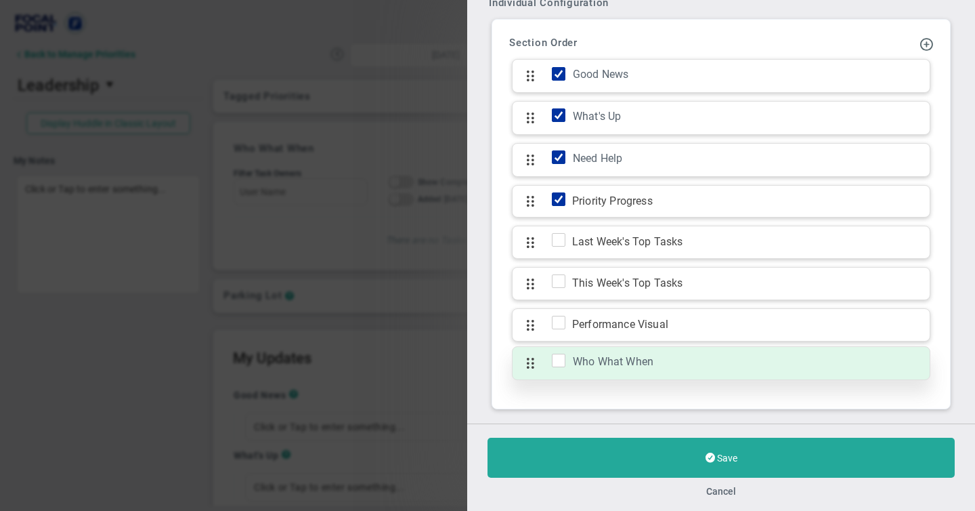
click at [559, 356] on input "checkbox" at bounding box center [562, 363] width 14 height 14
checkbox input "true"
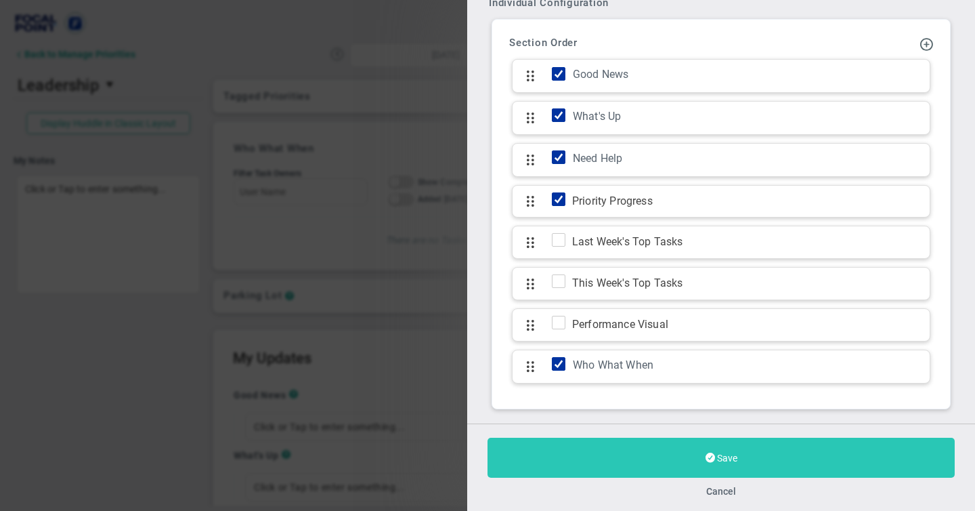
click at [729, 460] on span "Save" at bounding box center [727, 457] width 20 height 11
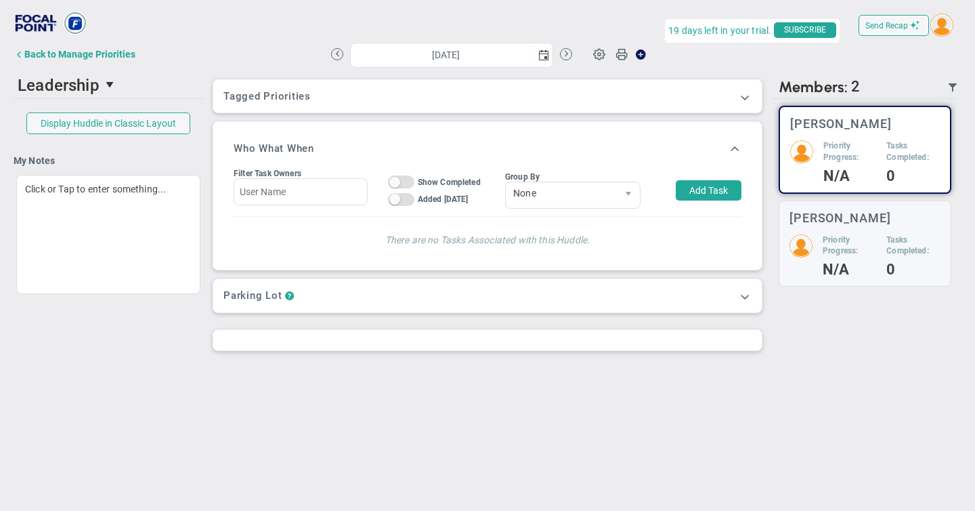
type input "[DATE]"
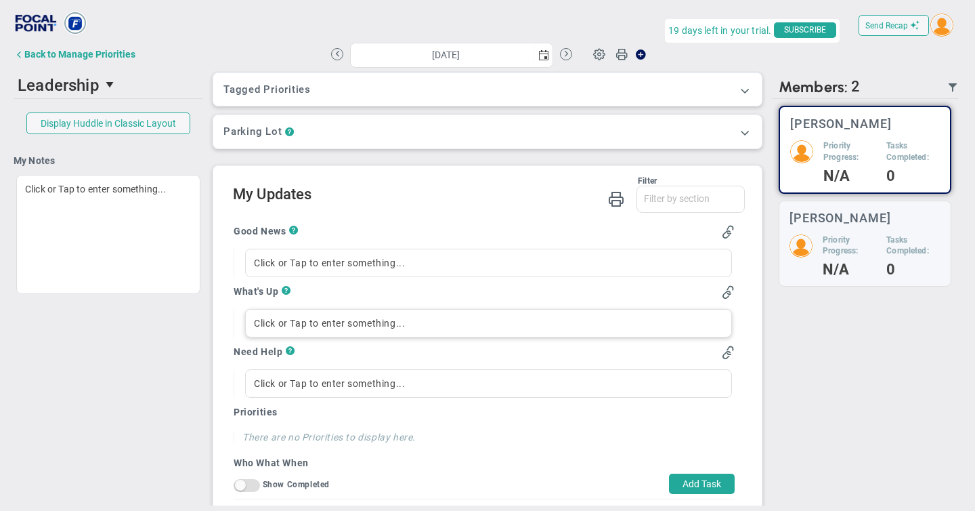
scroll to position [49, 0]
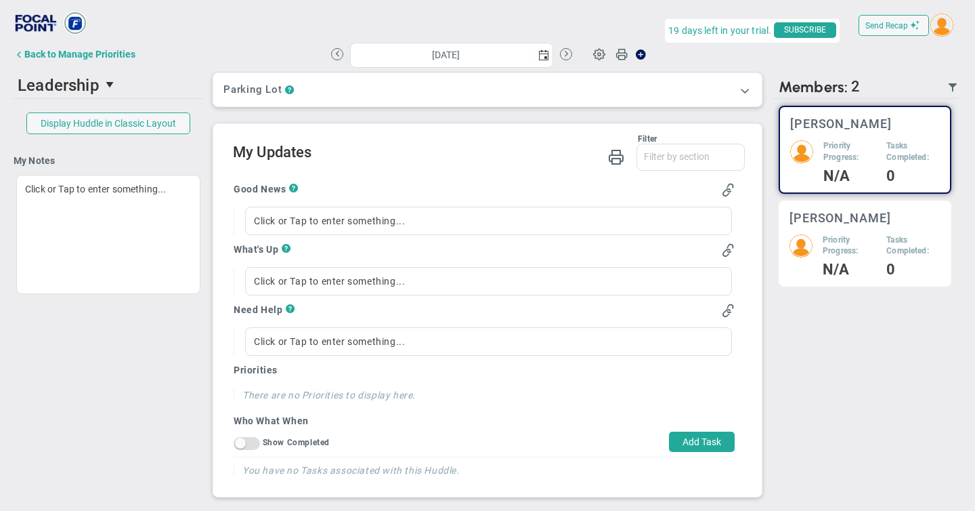
click at [850, 256] on h5 "Priority Progress:" at bounding box center [849, 245] width 53 height 23
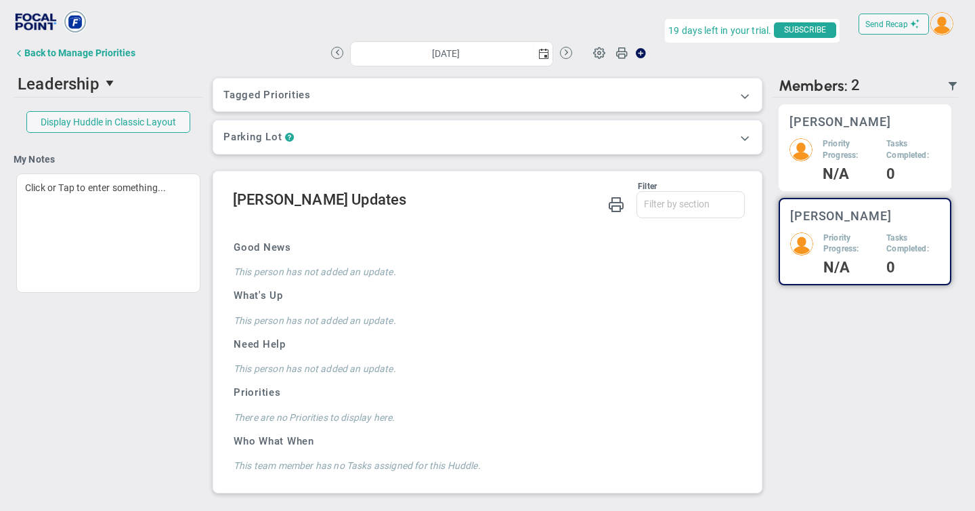
click at [833, 171] on h4 "N/A" at bounding box center [849, 174] width 53 height 12
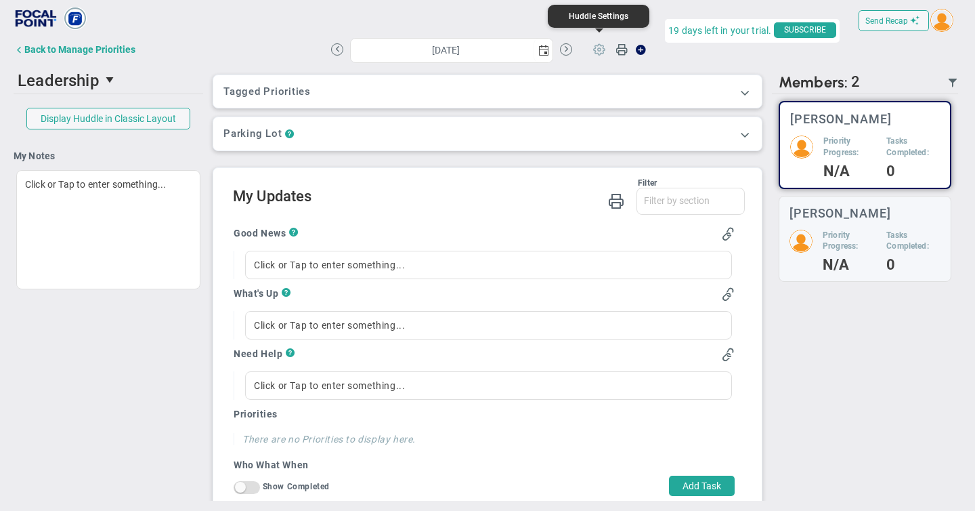
click at [600, 53] on span at bounding box center [599, 49] width 26 height 26
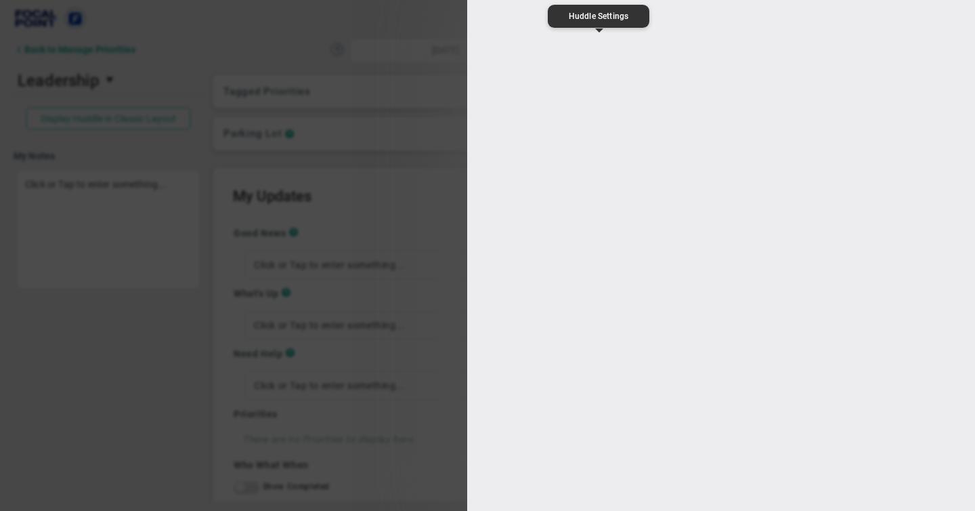
type input "Leadership"
type input "[PERSON_NAME]"
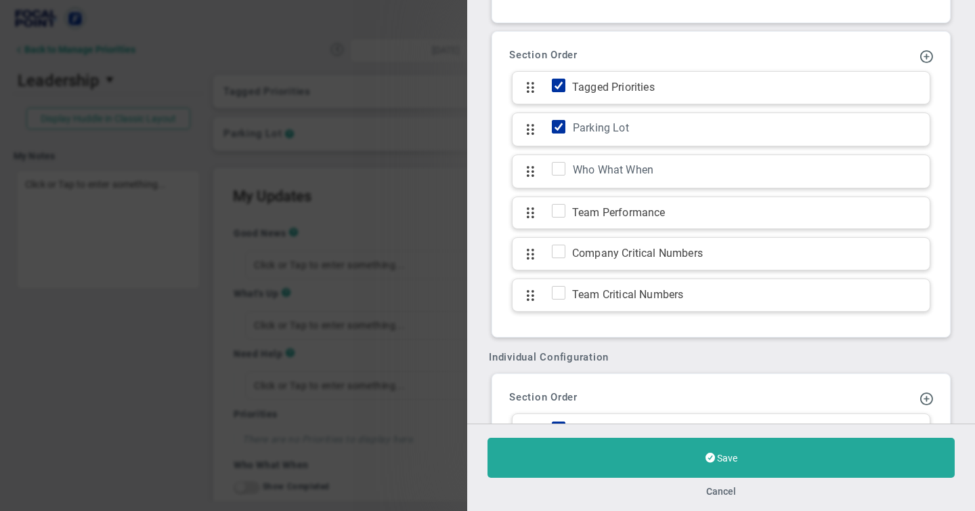
scroll to position [629, 0]
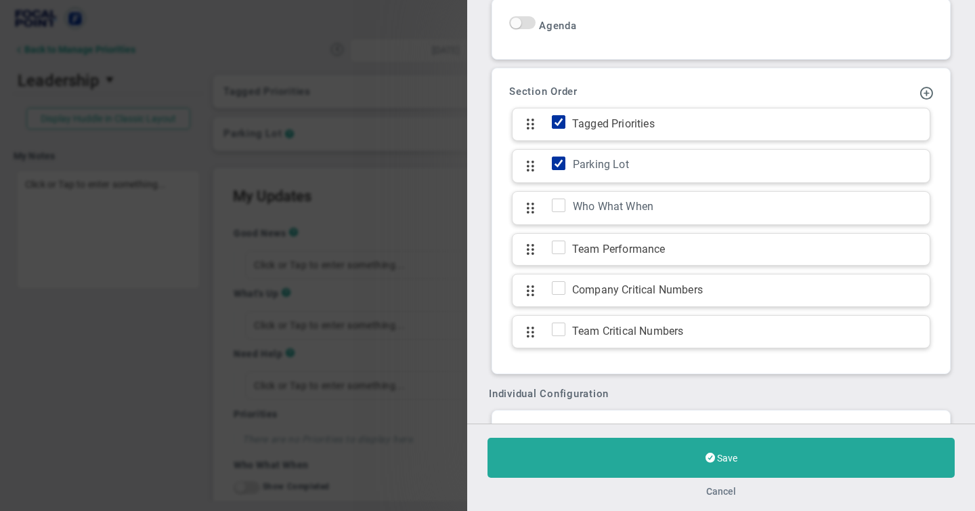
click at [718, 488] on button "Cancel" at bounding box center [721, 490] width 30 height 11
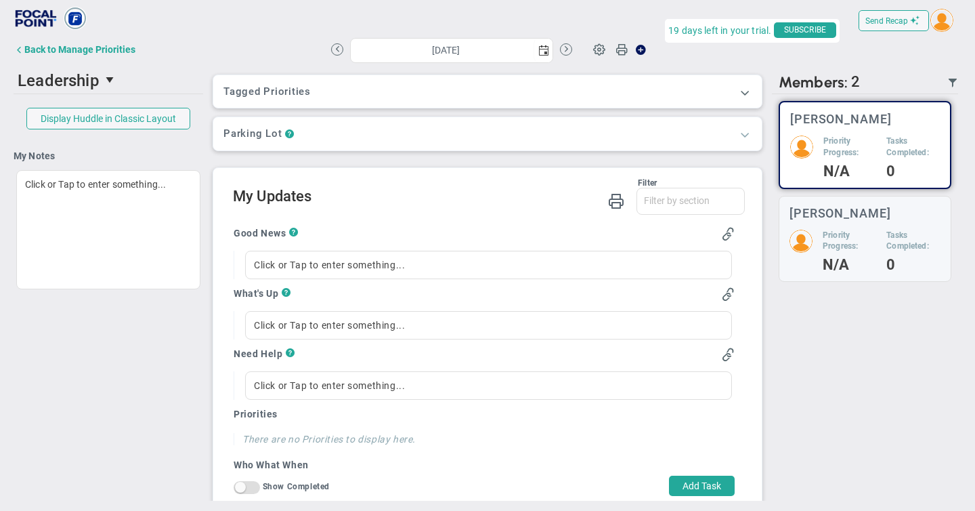
click at [747, 135] on span at bounding box center [745, 134] width 14 height 14
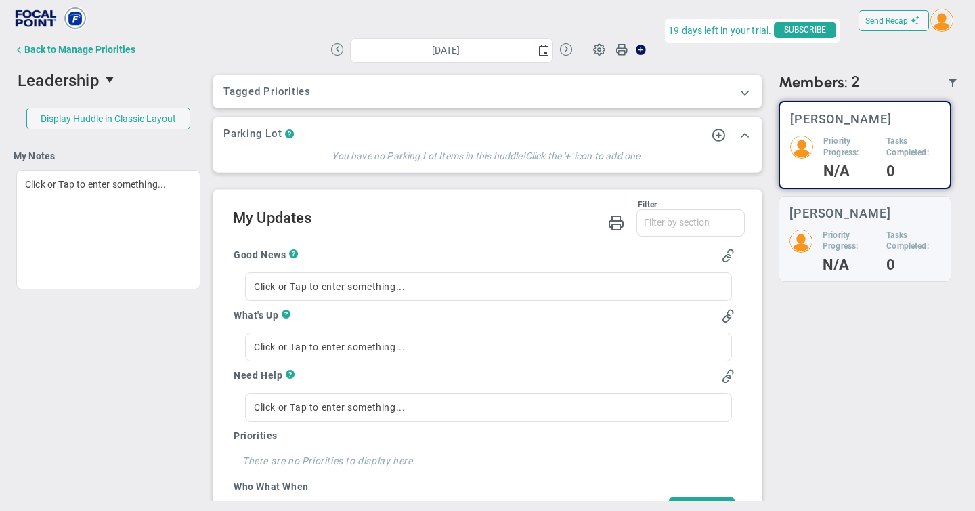
click at [747, 135] on span at bounding box center [745, 134] width 14 height 14
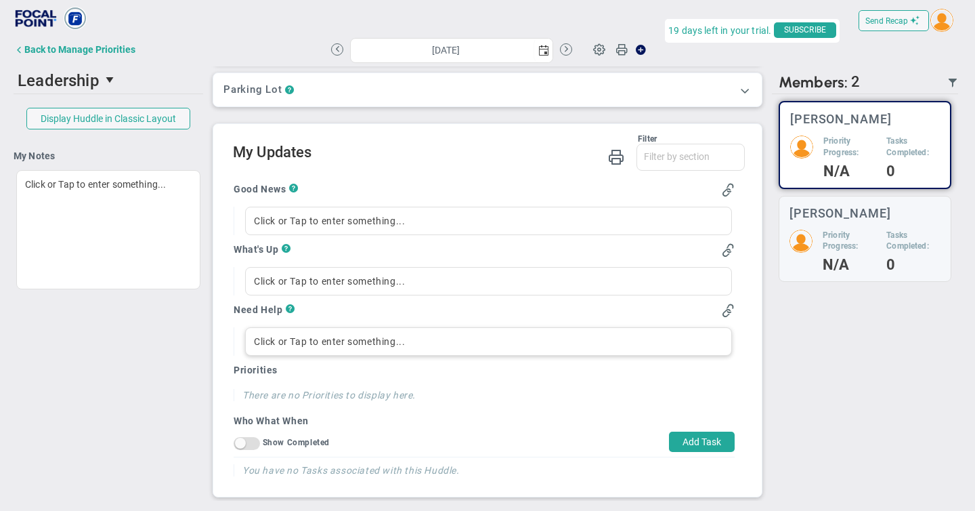
scroll to position [49, 0]
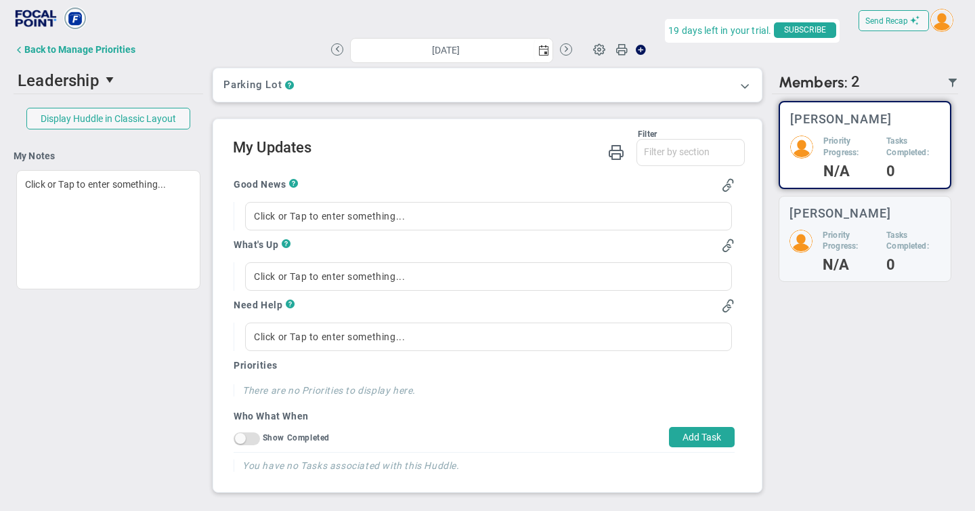
click at [359, 389] on h4 "There are no Priorities to display here." at bounding box center [389, 390] width 295 height 12
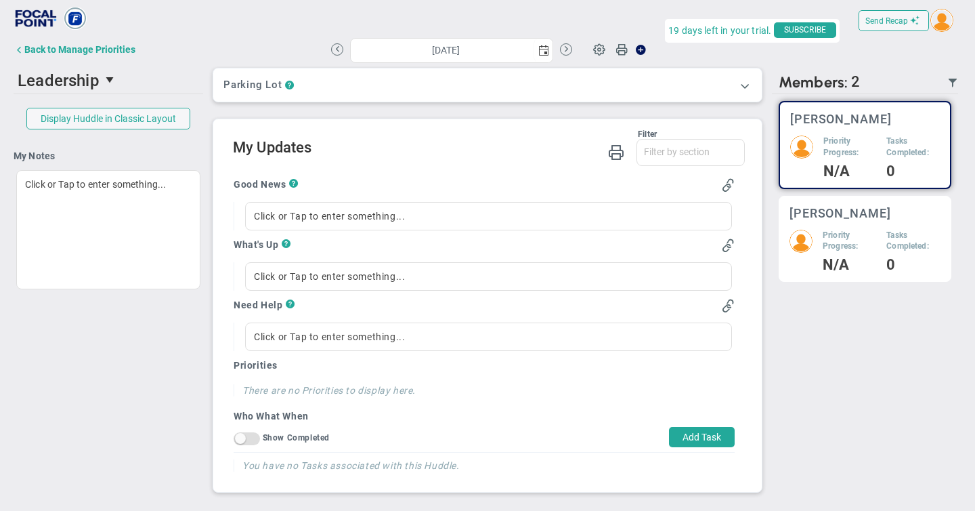
click at [858, 238] on h5 "Priority Progress:" at bounding box center [849, 241] width 53 height 23
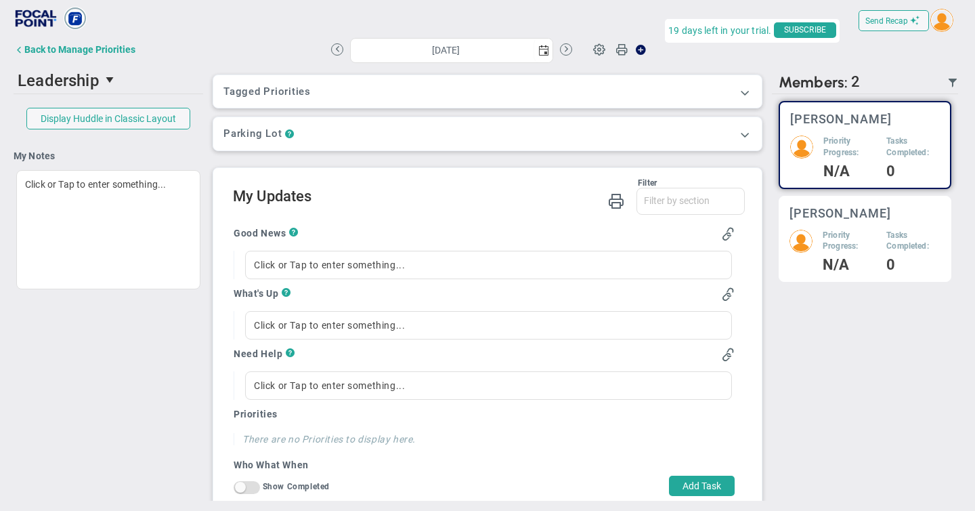
scroll to position [1, 0]
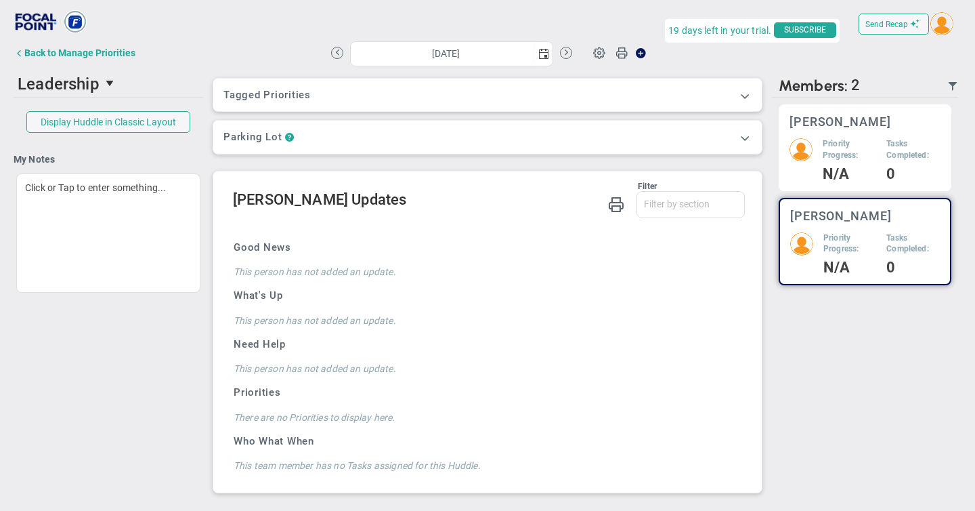
click at [848, 153] on h5 "Priority Progress:" at bounding box center [849, 149] width 53 height 23
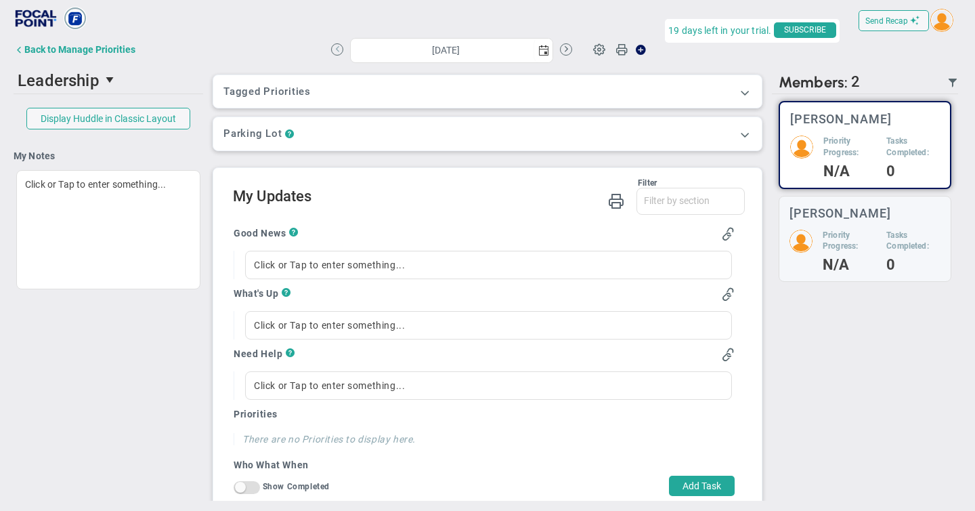
click at [335, 52] on button at bounding box center [337, 49] width 12 height 12
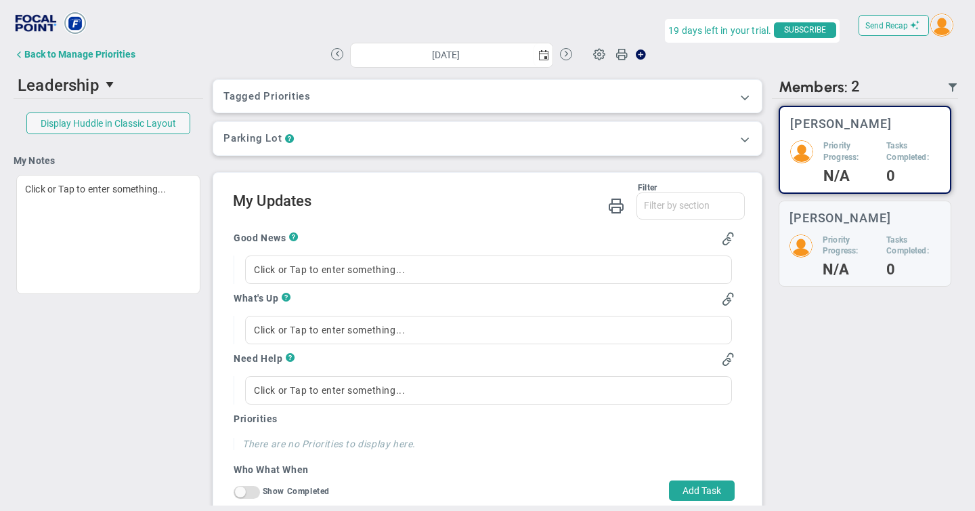
scroll to position [49, 0]
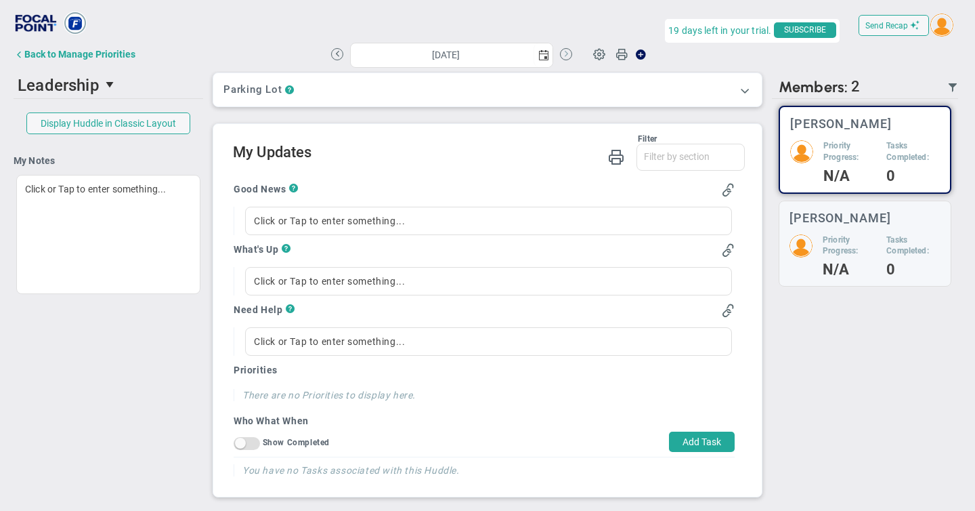
click at [570, 54] on button at bounding box center [566, 54] width 12 height 12
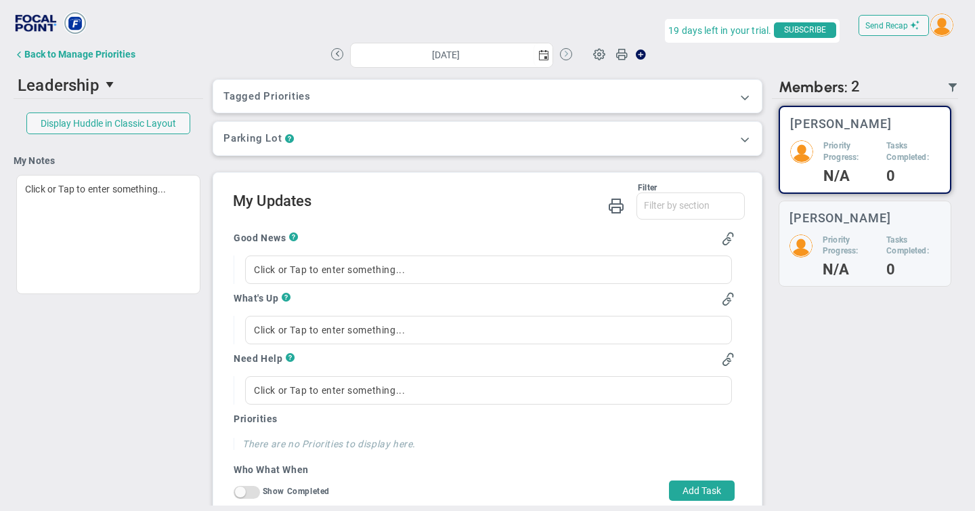
click at [565, 53] on button at bounding box center [566, 54] width 12 height 12
type input "[DATE]"
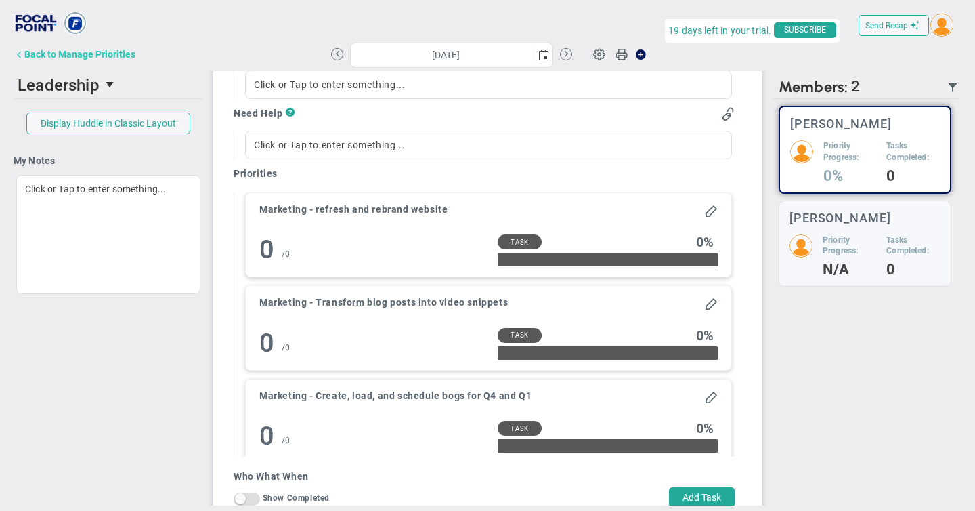
click at [34, 49] on div "Back to Manage Priorities" at bounding box center [79, 54] width 111 height 11
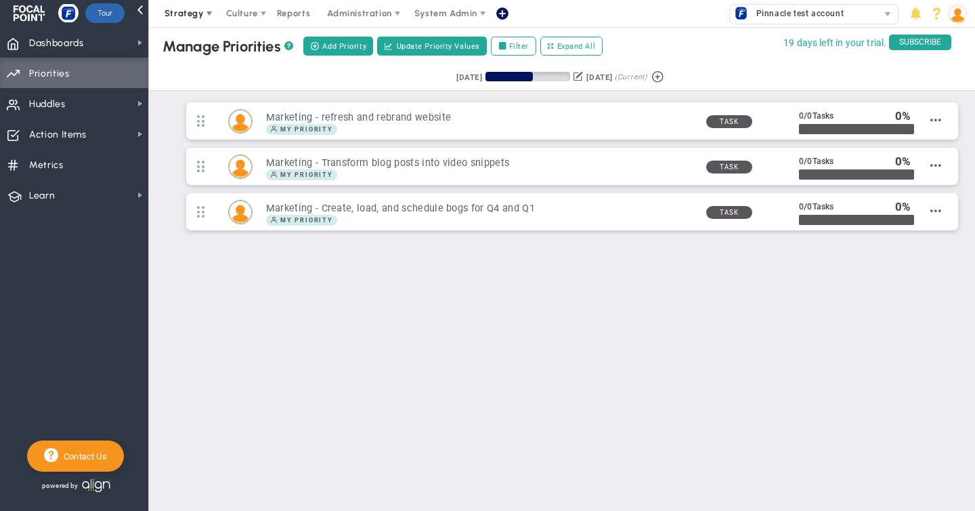
click at [181, 11] on span "Strategy" at bounding box center [184, 13] width 39 height 10
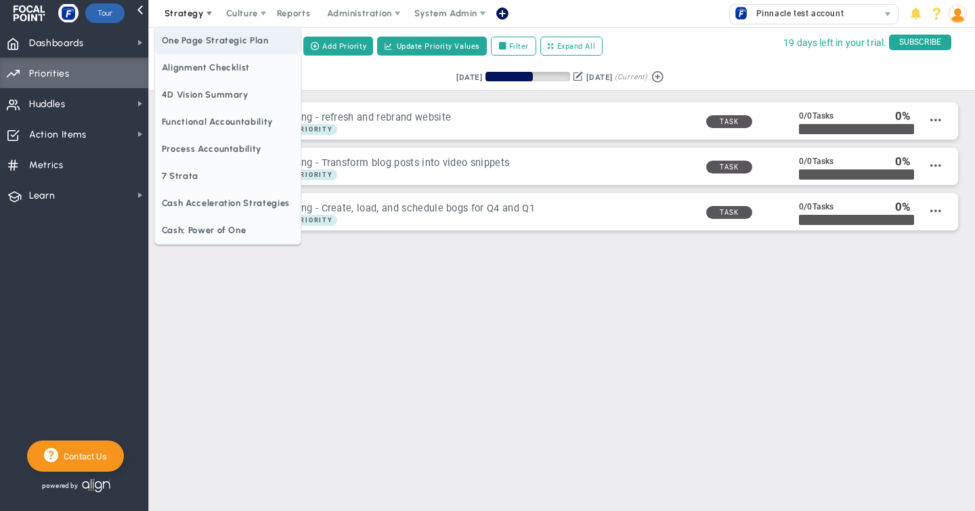
click at [225, 44] on span "One Page Strategic Plan" at bounding box center [228, 40] width 146 height 27
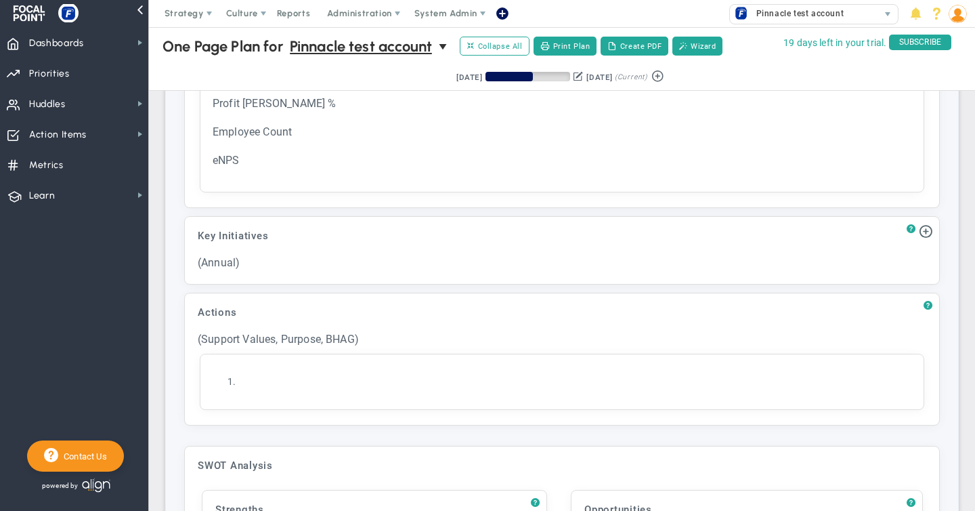
scroll to position [1236, 0]
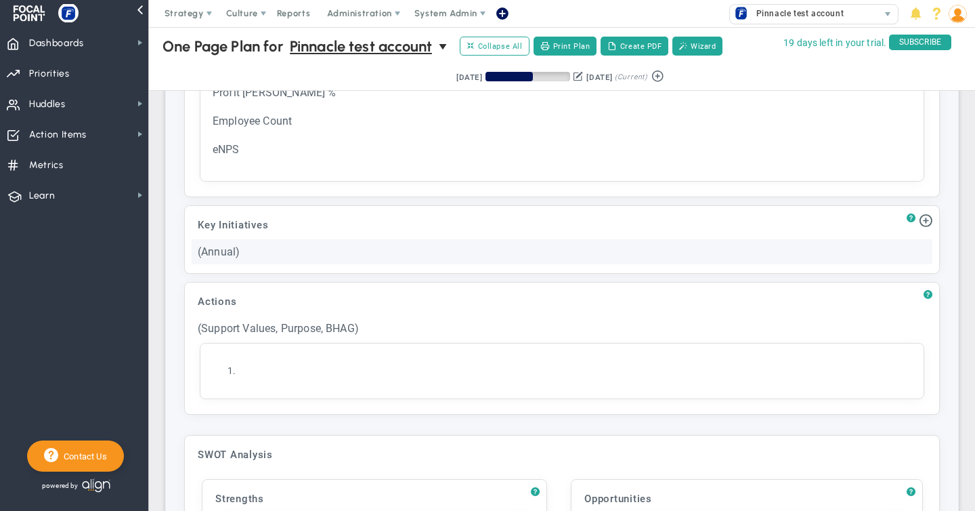
click at [311, 242] on div "(Annual)" at bounding box center [562, 251] width 741 height 25
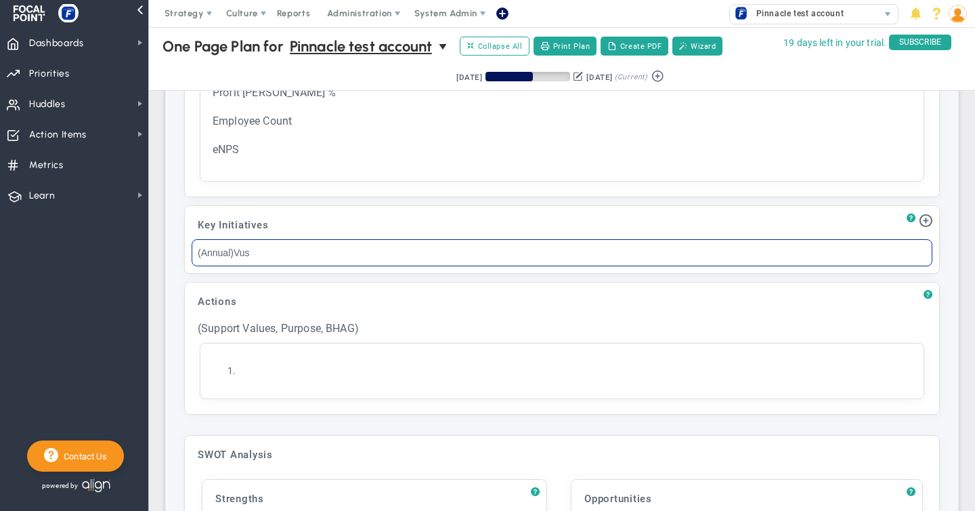
drag, startPoint x: 255, startPoint y: 247, endPoint x: 158, endPoint y: 244, distance: 96.2
type input "Business Development - Develop cadence and process"
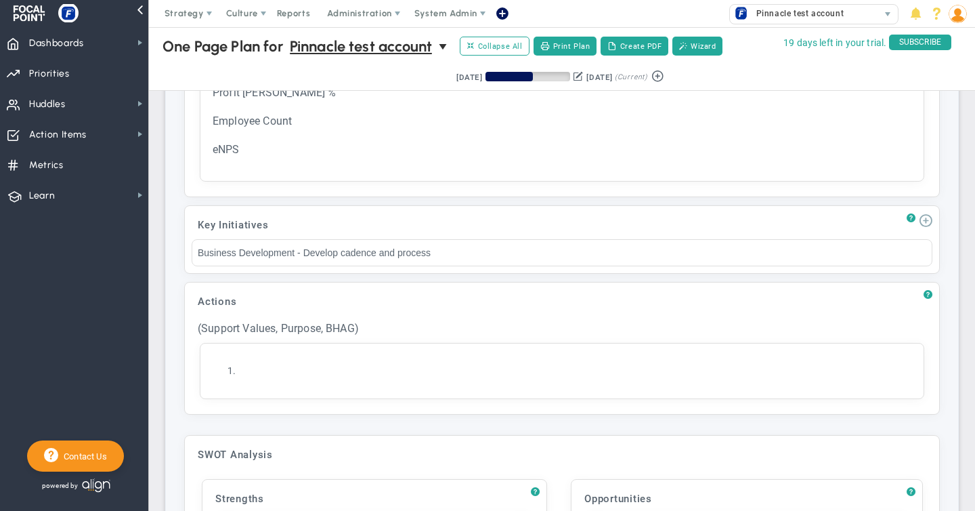
click at [926, 217] on span at bounding box center [926, 220] width 14 height 14
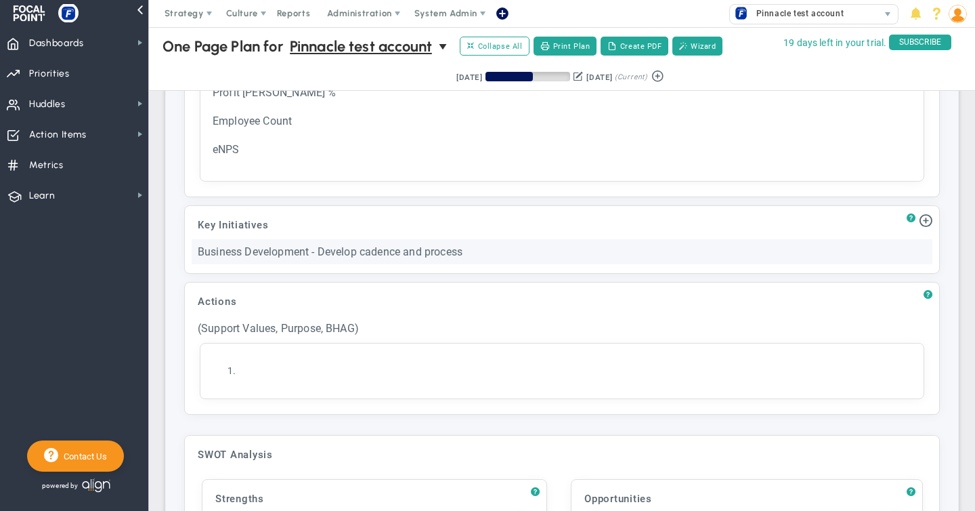
click at [449, 251] on div "Business Development - Develop cadence and process" at bounding box center [562, 251] width 741 height 25
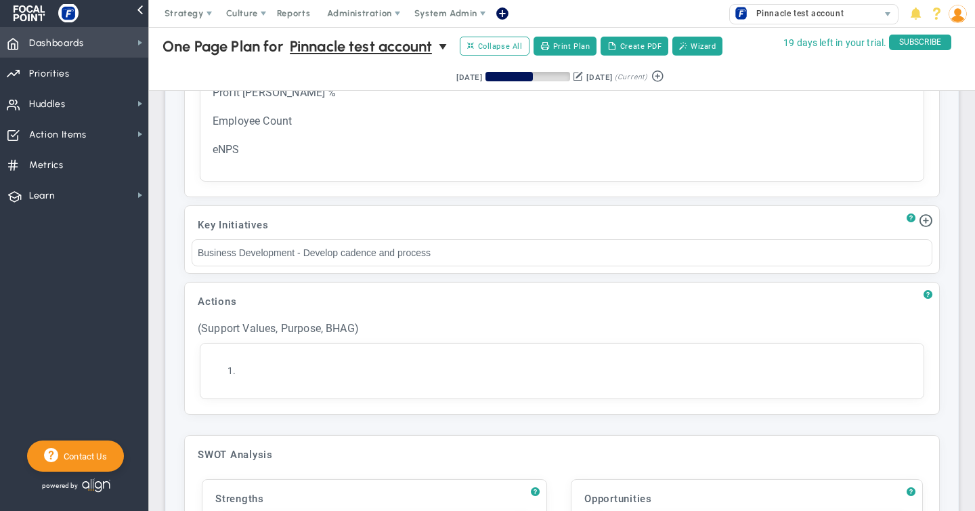
click at [58, 41] on span "Dashboards" at bounding box center [56, 43] width 55 height 28
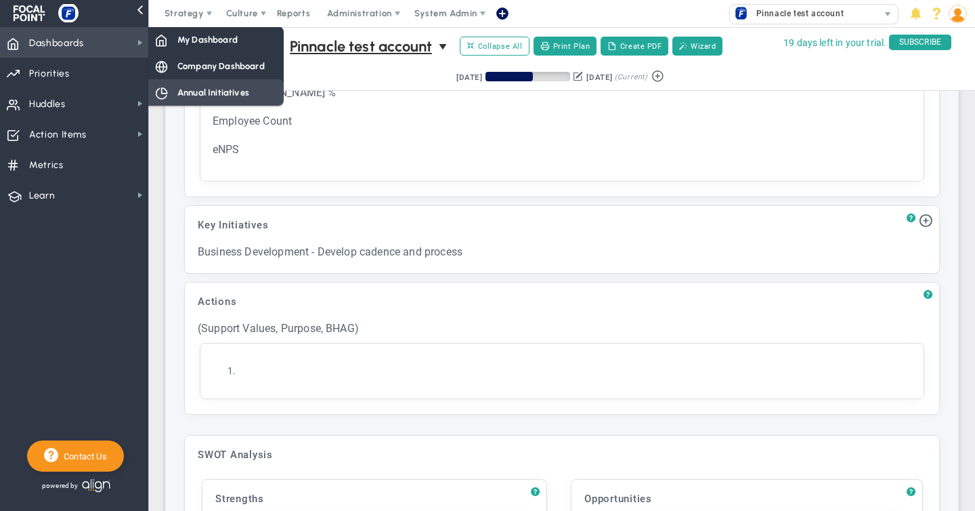
click at [204, 93] on span "Annual Initiatives" at bounding box center [213, 92] width 72 height 13
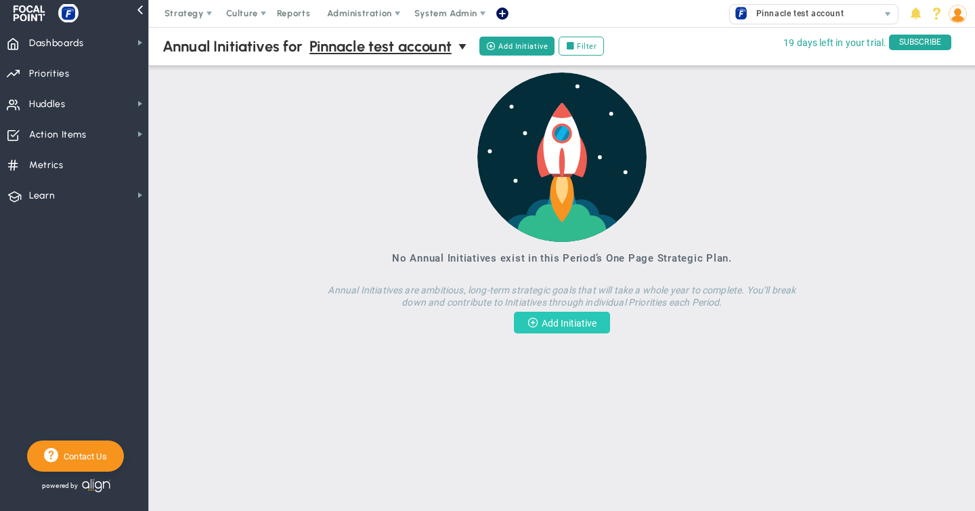
click at [544, 318] on button "Add Initiative" at bounding box center [562, 322] width 96 height 22
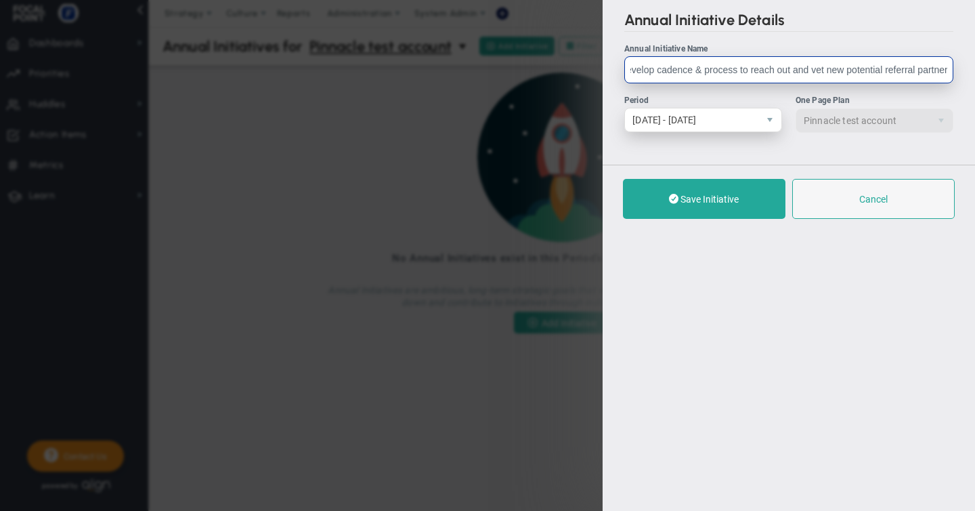
scroll to position [0, 37]
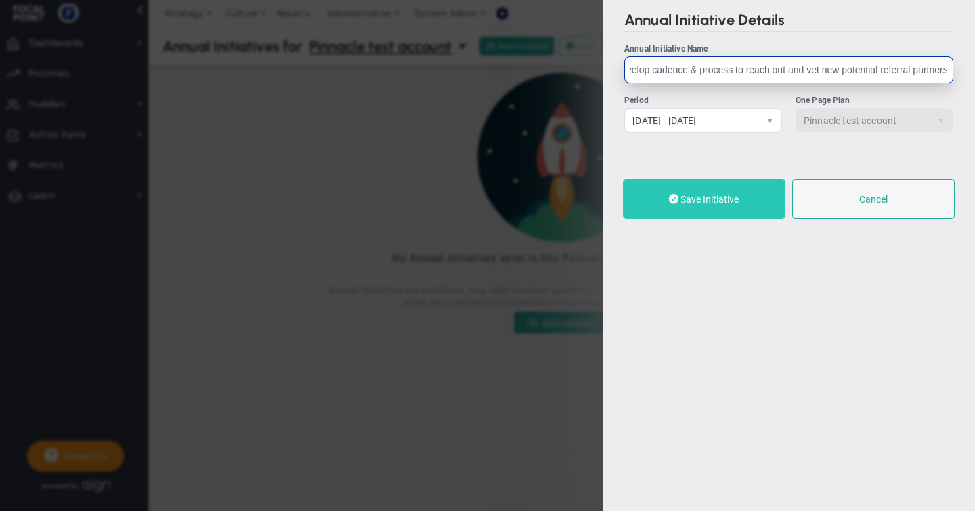
type input "BD - Develop cadence & process to reach out and vet new potential referral part…"
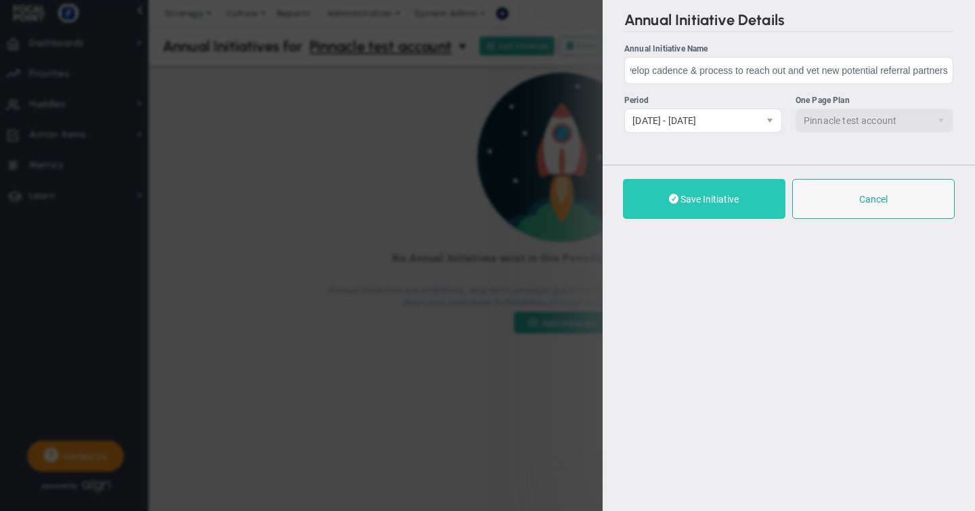
scroll to position [0, 0]
click at [714, 202] on span "Save Initiative" at bounding box center [709, 199] width 58 height 11
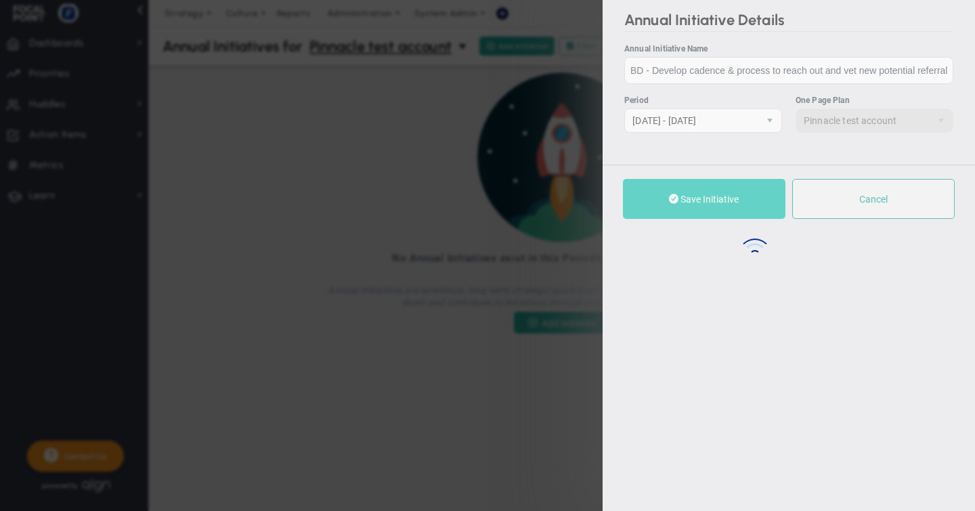
checkbox input "true"
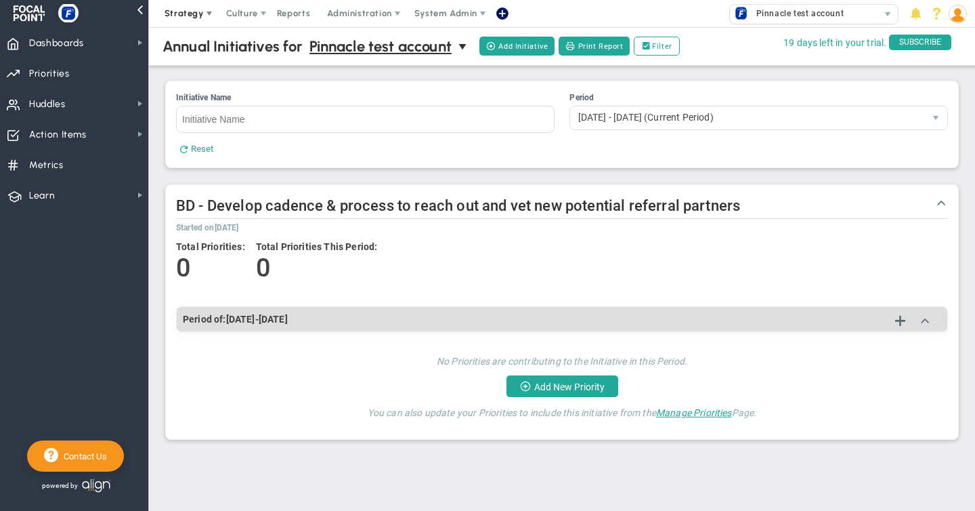
click at [190, 14] on span "Strategy" at bounding box center [184, 13] width 39 height 10
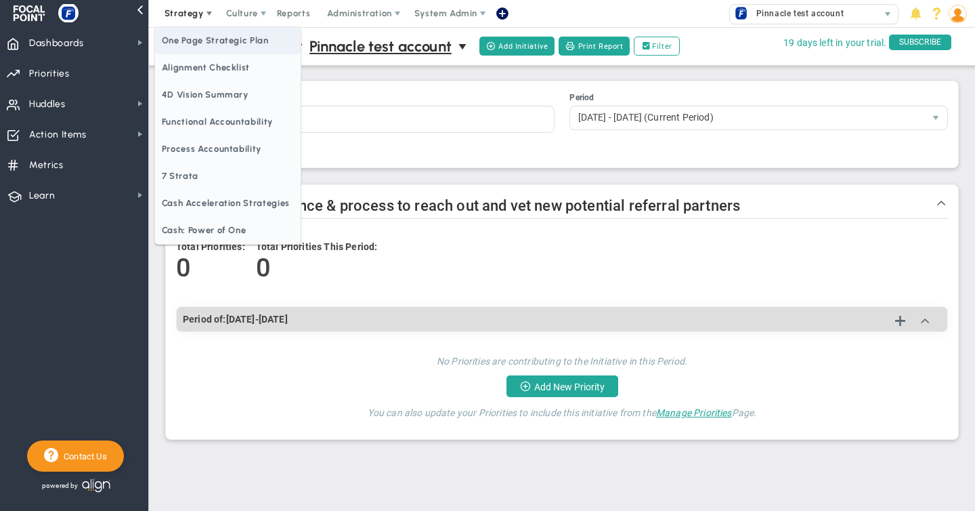
click at [199, 43] on span "One Page Strategic Plan" at bounding box center [228, 40] width 146 height 27
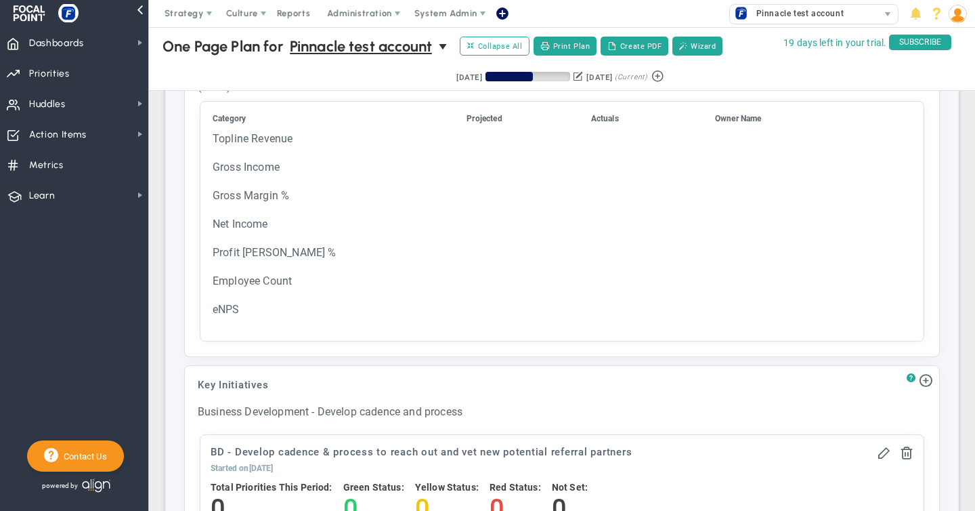
scroll to position [1282, 0]
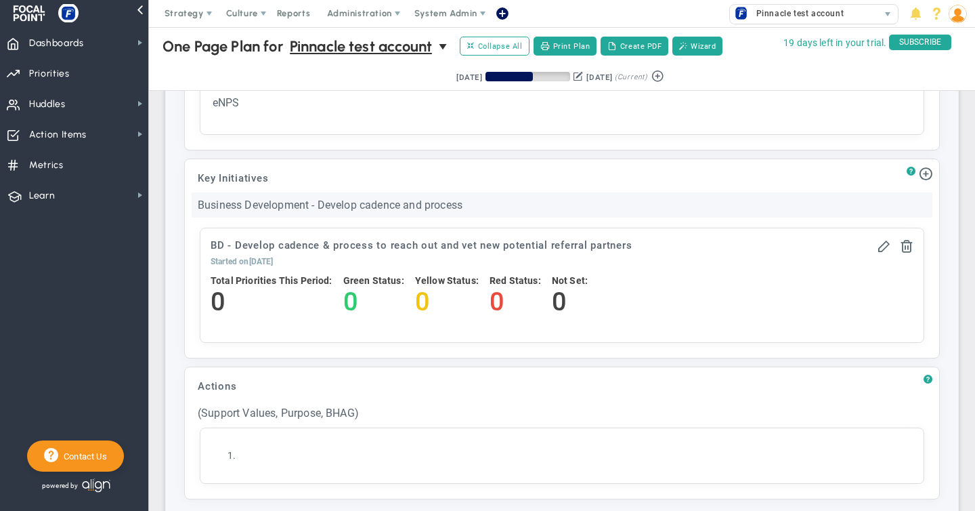
click at [267, 196] on div "Business Development - Develop cadence and process" at bounding box center [562, 204] width 741 height 25
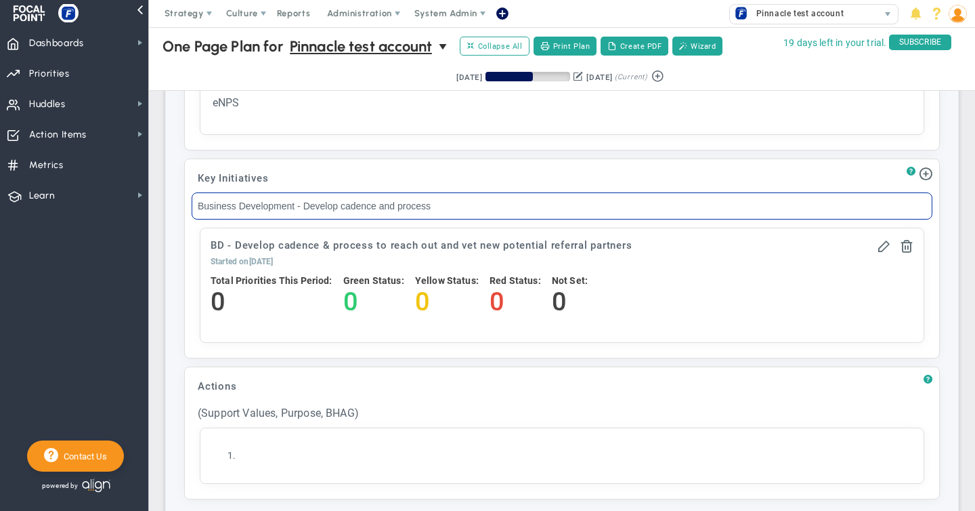
drag, startPoint x: 439, startPoint y: 202, endPoint x: 173, endPoint y: 198, distance: 266.1
click at [173, 198] on div "? Goals (1 Year) Click to add header Goals (1 Year) Goals (1 Year) No header ad…" at bounding box center [562, 329] width 792 height 1029
type input "What MUST happen this year?"
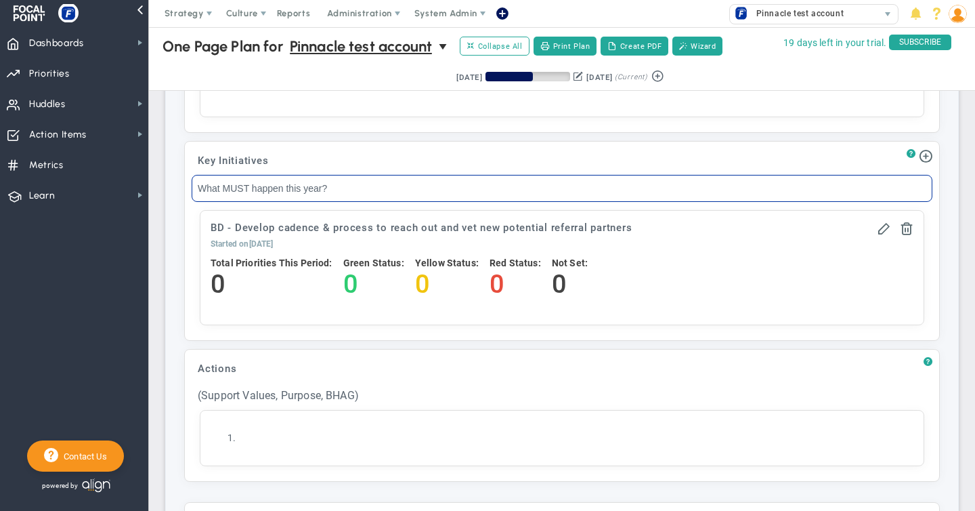
scroll to position [1301, 0]
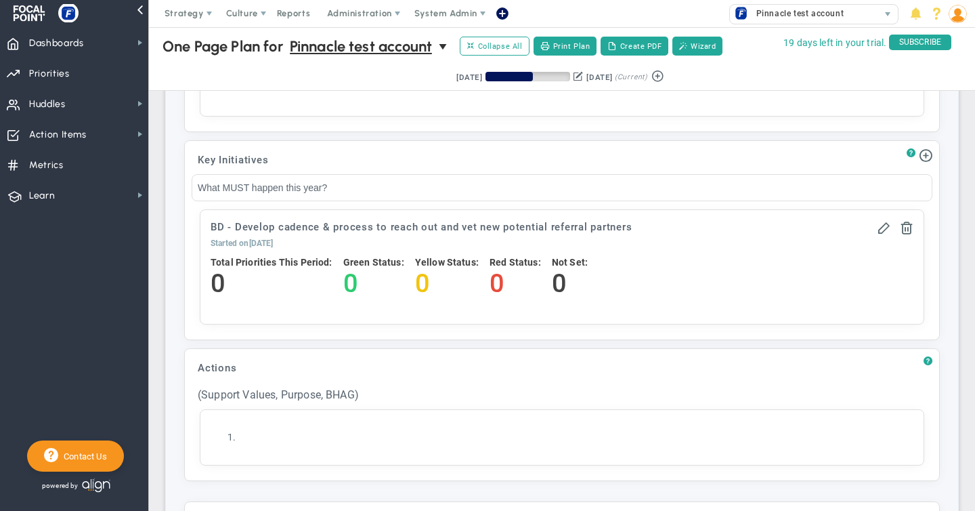
click at [930, 155] on span at bounding box center [926, 155] width 14 height 14
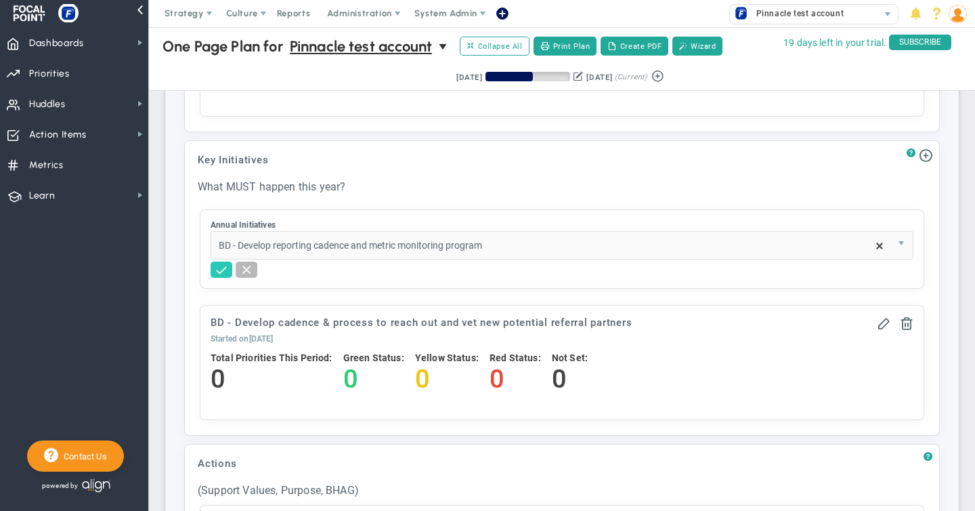
click at [221, 267] on span at bounding box center [222, 269] width 14 height 14
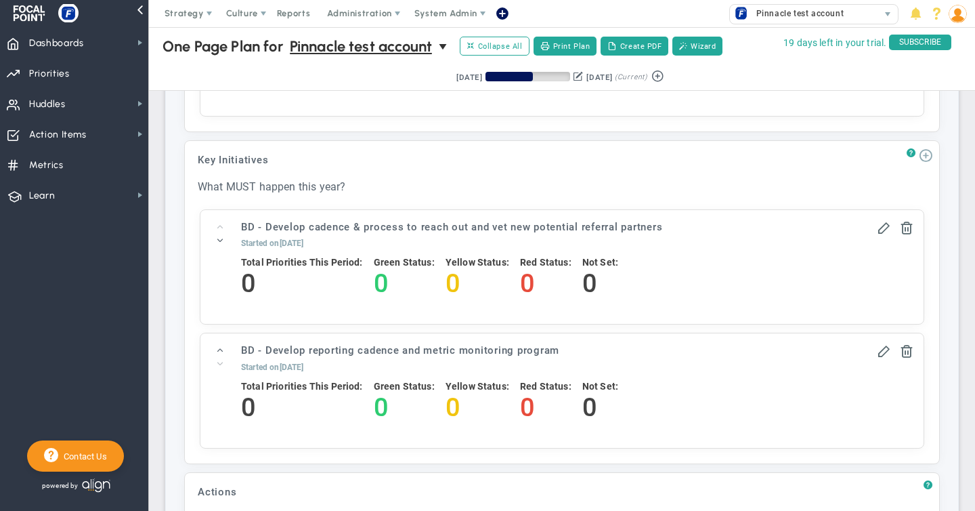
click at [924, 152] on span at bounding box center [926, 155] width 14 height 14
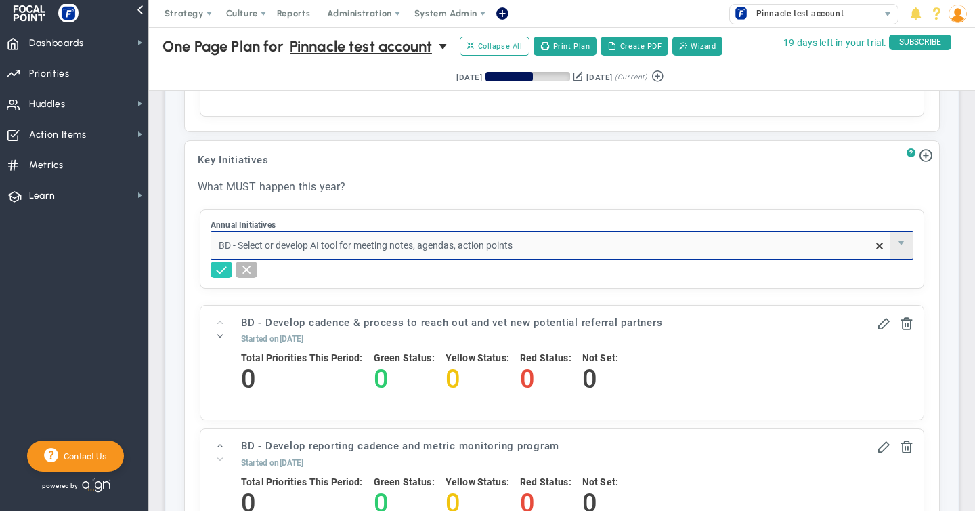
click at [223, 267] on span at bounding box center [222, 269] width 14 height 14
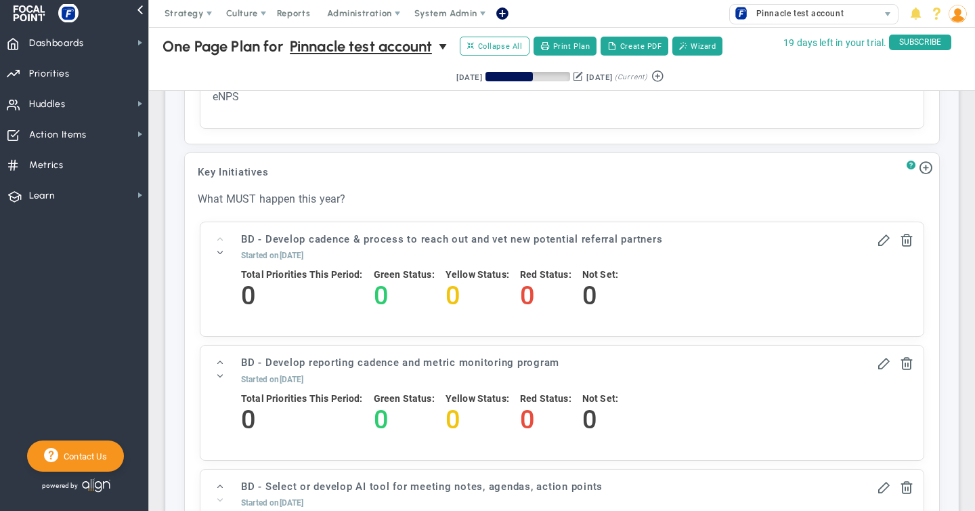
scroll to position [1236, 0]
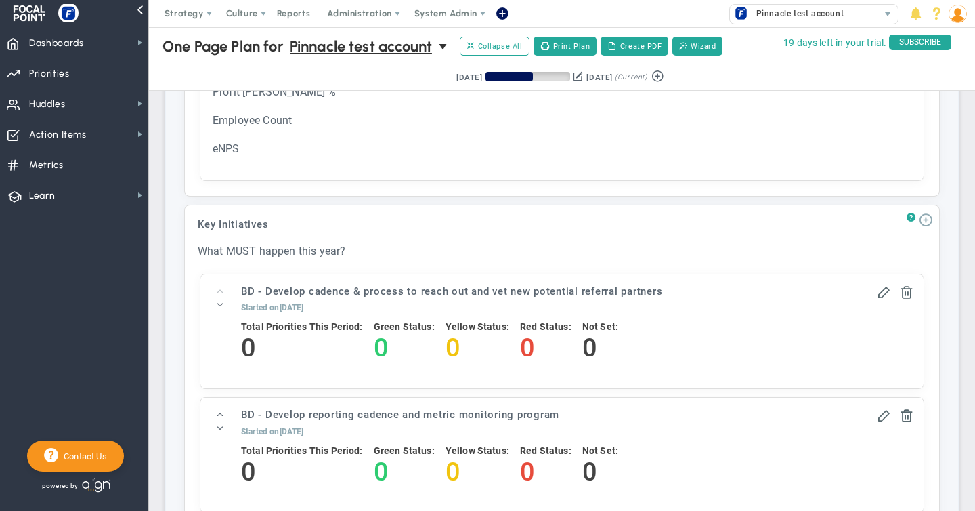
click at [925, 214] on span at bounding box center [926, 219] width 14 height 14
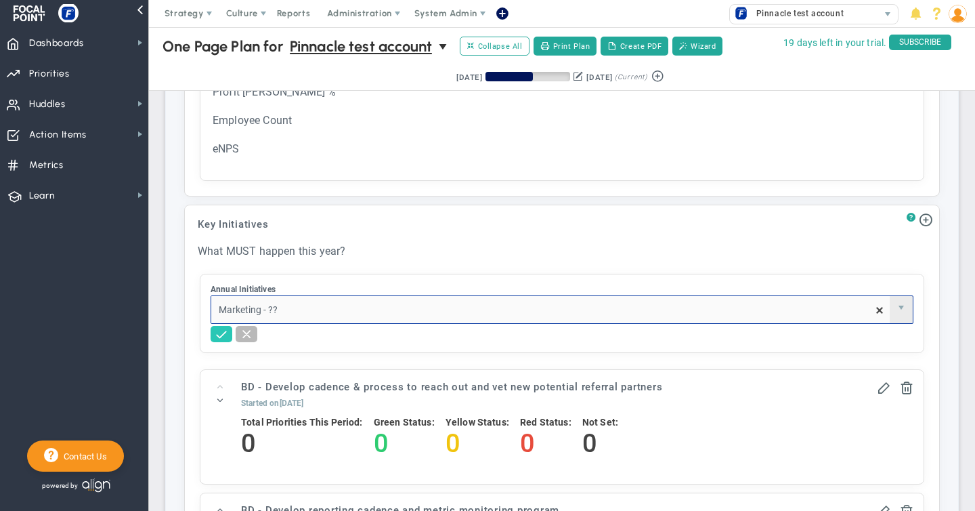
type input "Marketing - ??"
click at [222, 332] on span at bounding box center [222, 333] width 14 height 14
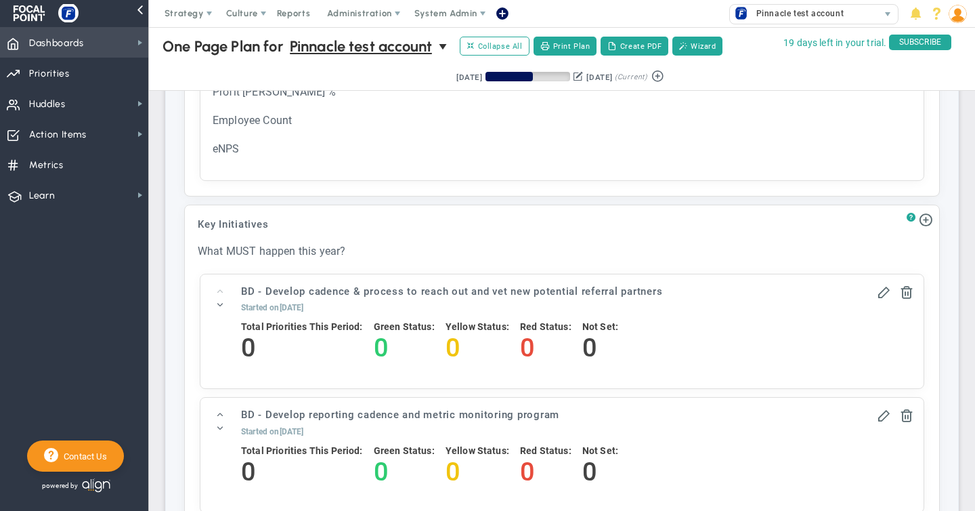
click at [83, 47] on span "Dashboards" at bounding box center [56, 43] width 55 height 28
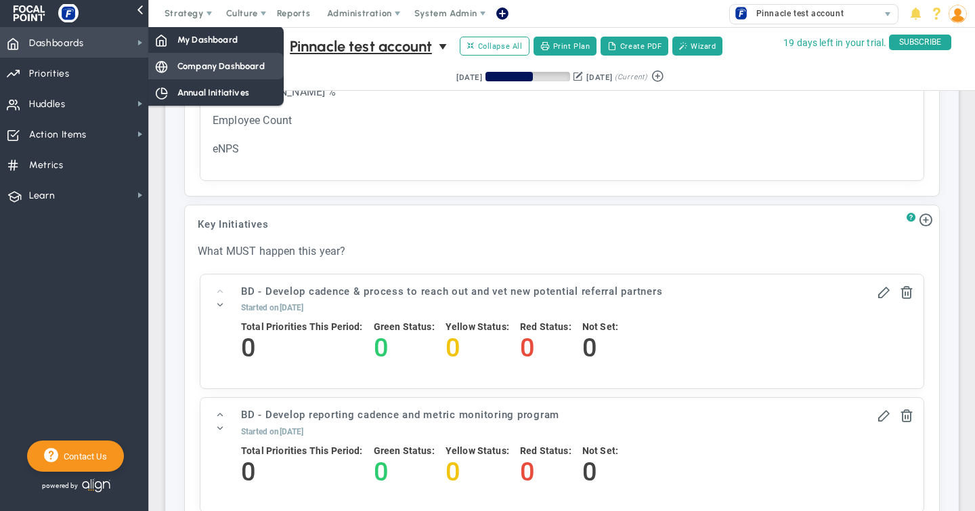
click at [225, 68] on span "Company Dashboard" at bounding box center [220, 66] width 87 height 13
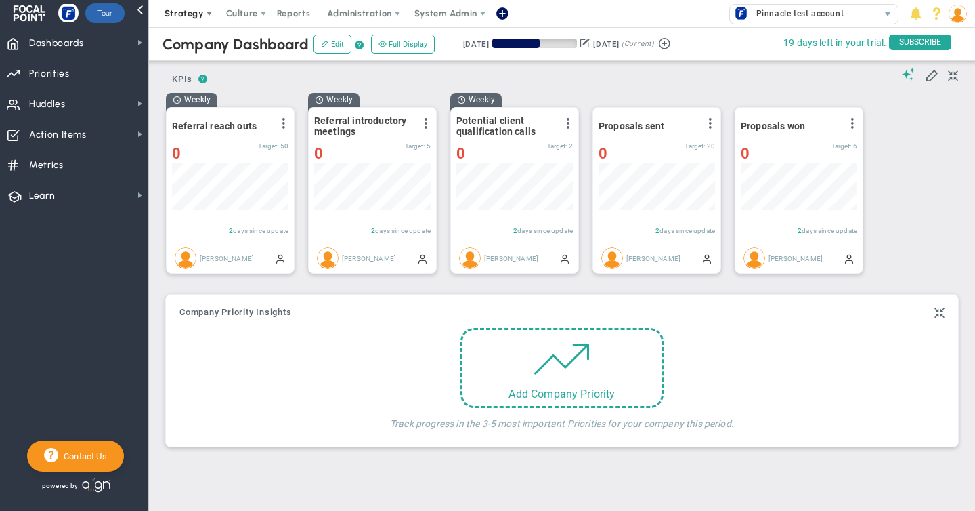
click at [192, 16] on span "Strategy" at bounding box center [184, 13] width 39 height 10
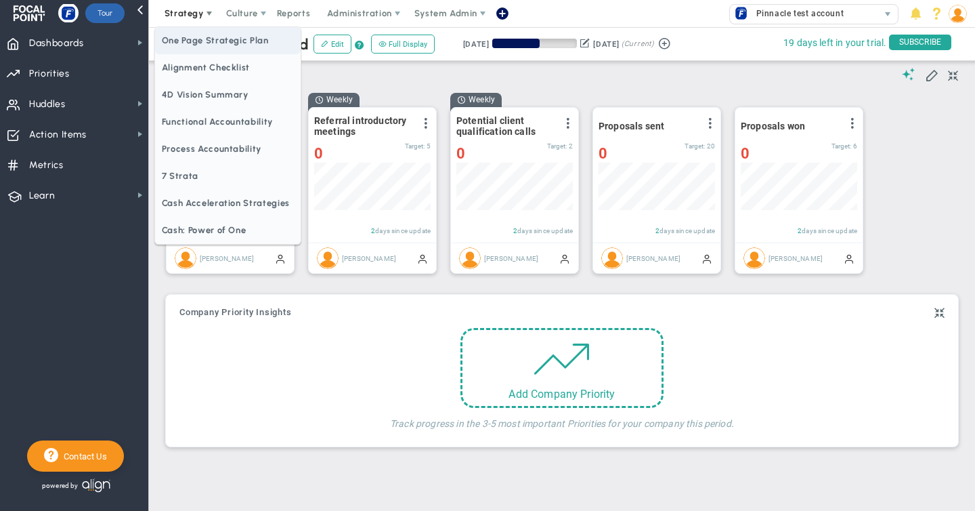
click at [218, 38] on span "One Page Strategic Plan" at bounding box center [228, 40] width 146 height 27
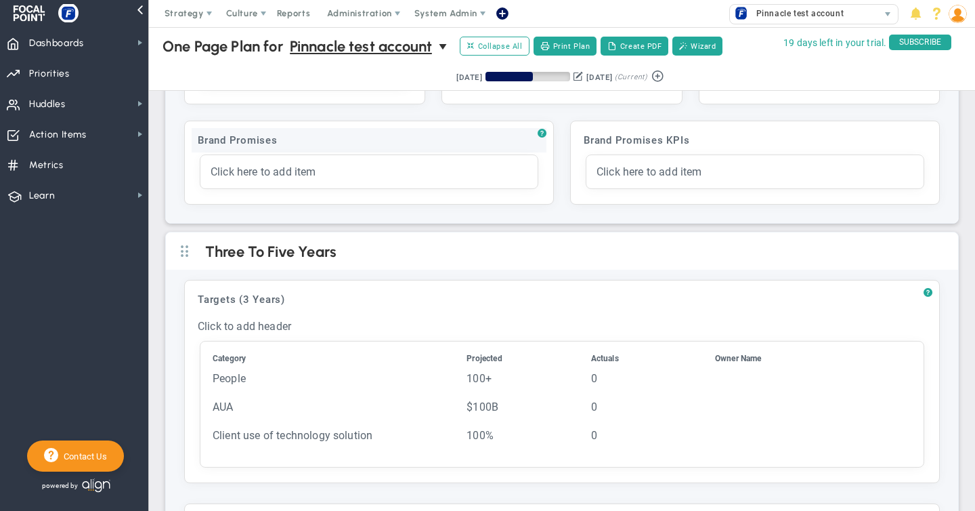
scroll to position [334, 0]
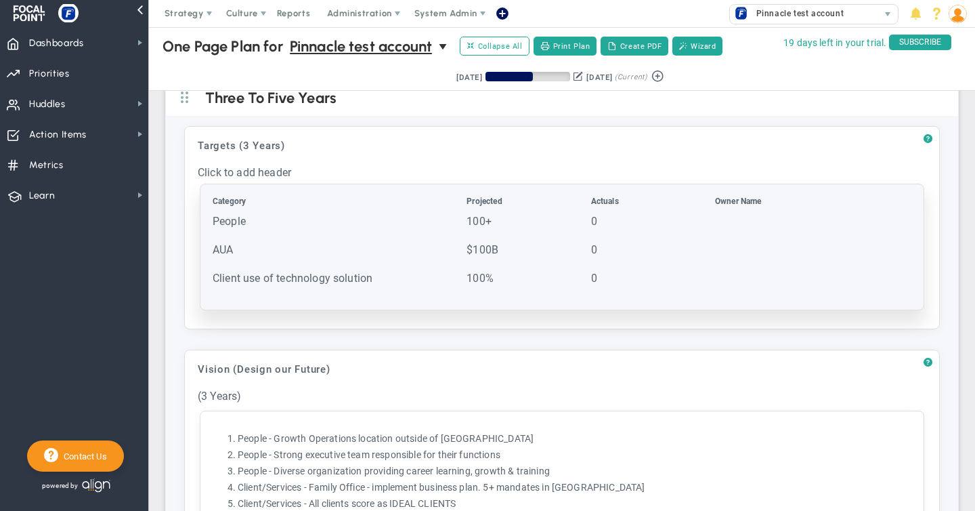
click at [374, 204] on th "Category" at bounding box center [338, 204] width 253 height 17
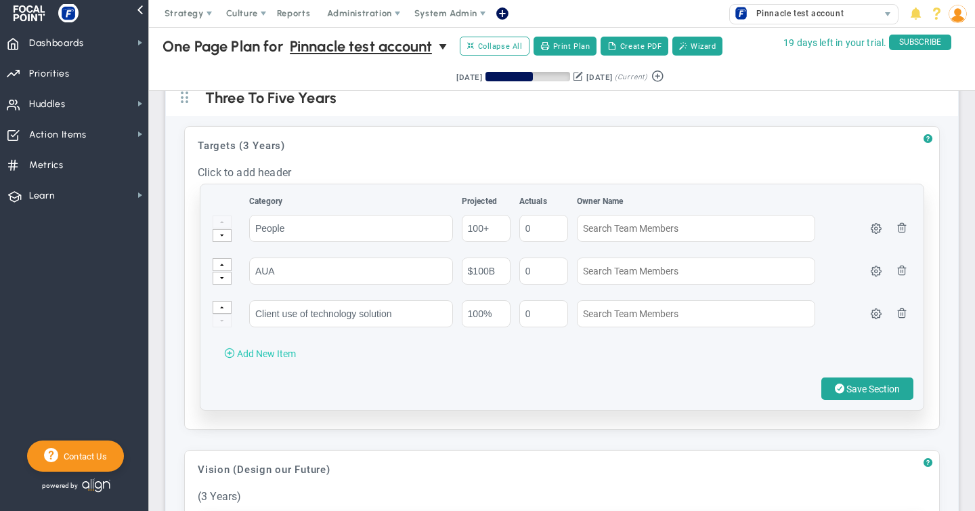
click at [251, 352] on span "Add New Item" at bounding box center [266, 353] width 59 height 11
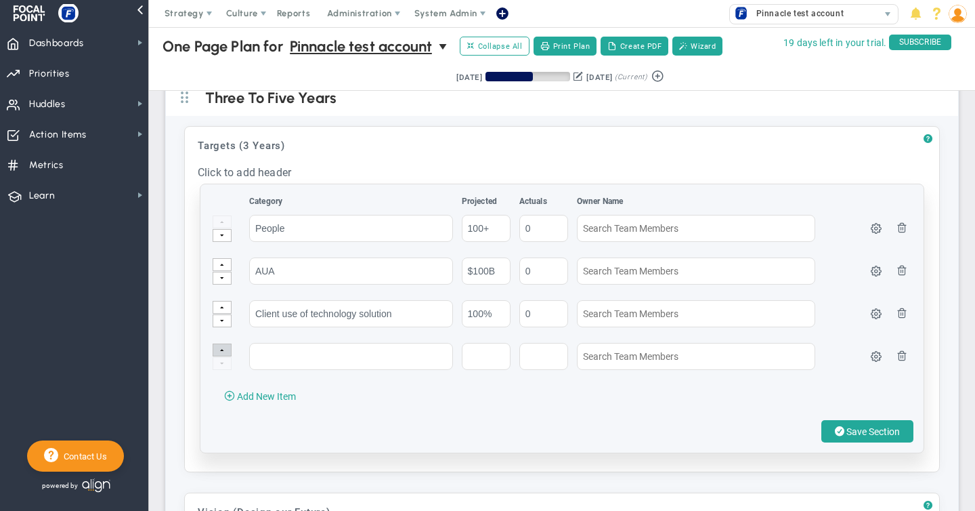
click at [223, 346] on span at bounding box center [222, 350] width 4 height 9
click at [224, 303] on button at bounding box center [222, 307] width 19 height 13
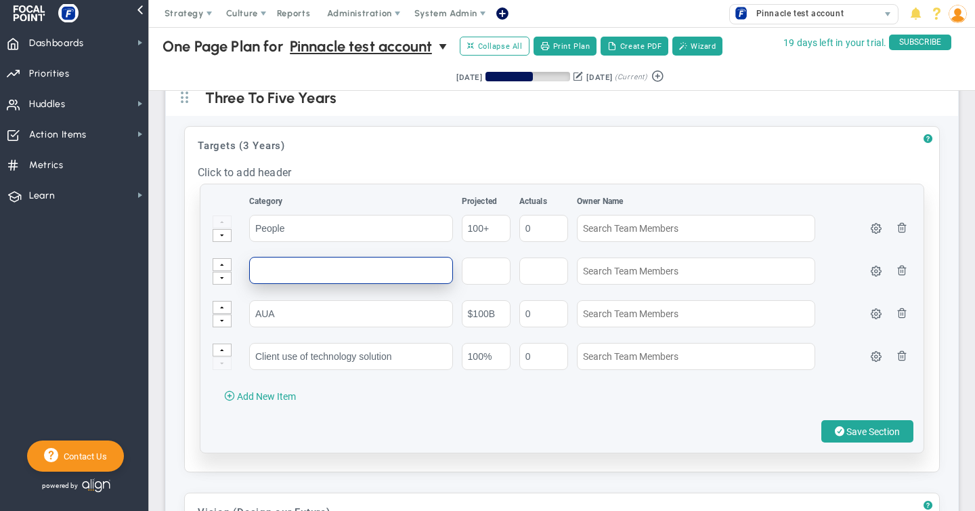
click at [271, 270] on input "text" at bounding box center [351, 270] width 204 height 27
type input "% of People in Operations"
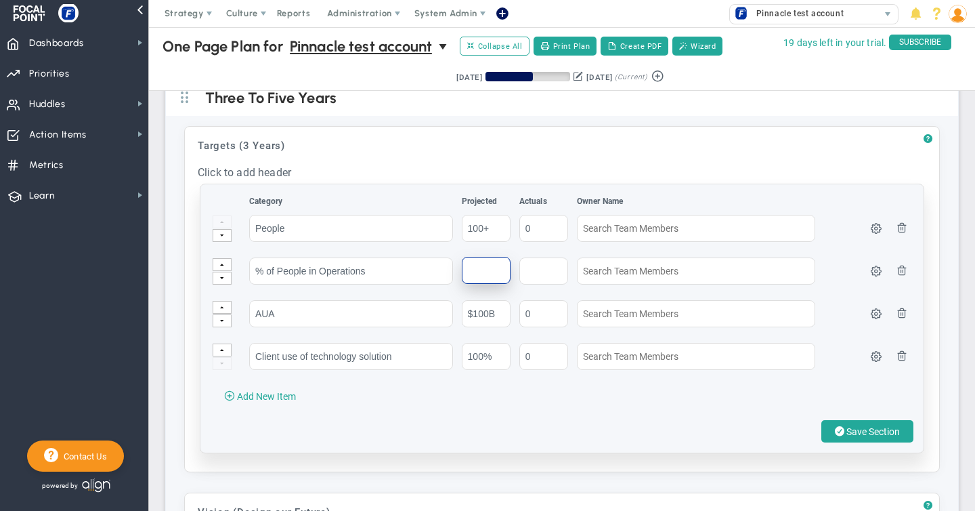
click at [465, 265] on input "text" at bounding box center [486, 270] width 49 height 27
type input "90%"
click at [855, 426] on span "Save Section" at bounding box center [872, 431] width 53 height 11
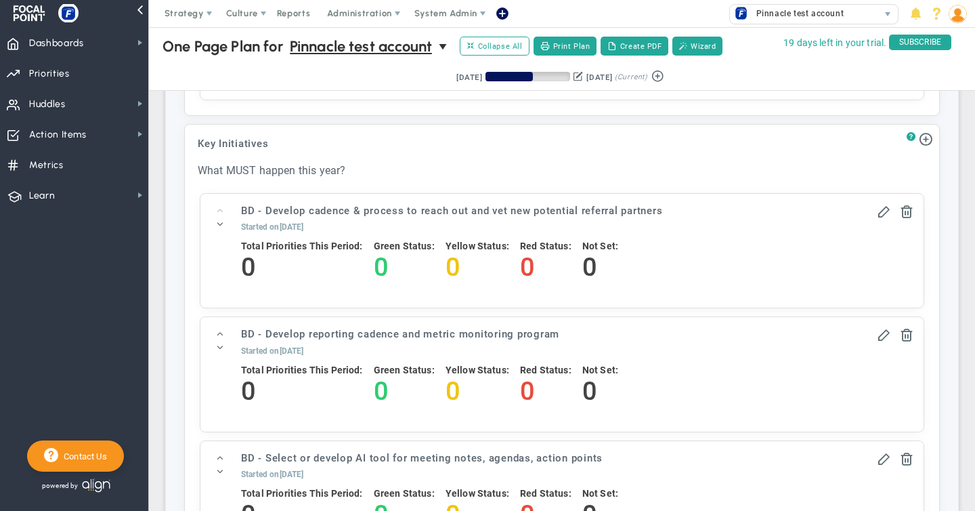
scroll to position [1346, 0]
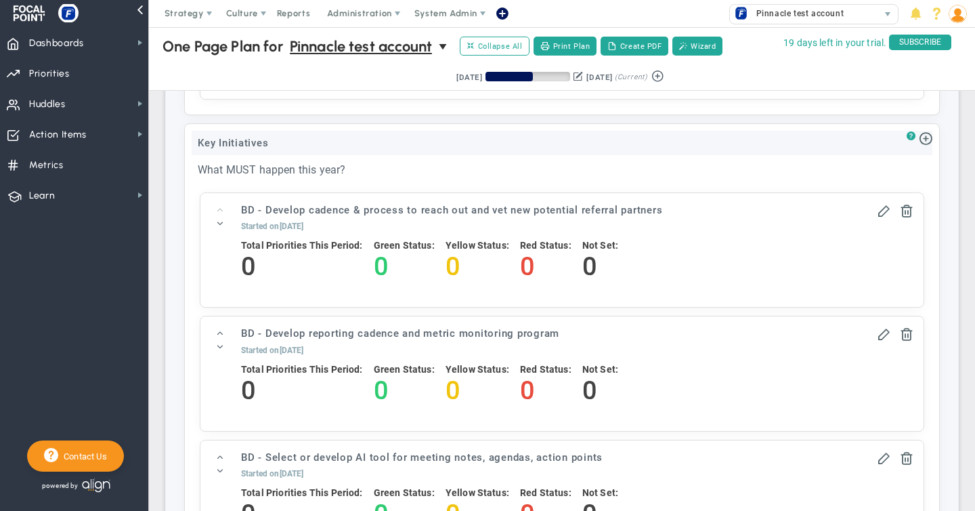
click at [269, 131] on div "Key Initiatives" at bounding box center [562, 143] width 741 height 24
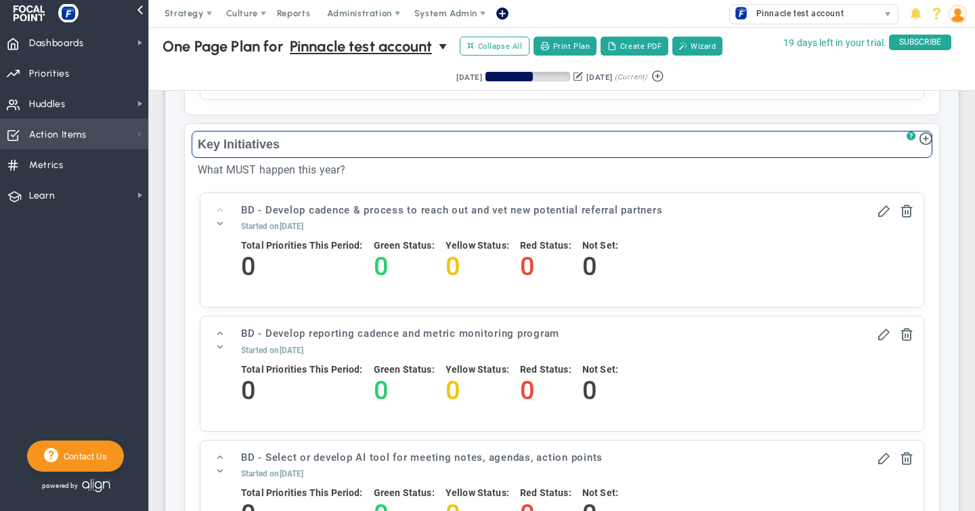
drag, startPoint x: 282, startPoint y: 142, endPoint x: 138, endPoint y: 137, distance: 143.6
click at [138, 137] on div "Dashboards Dashboards My Dashboard Company Dashboard Annual Initiatives" at bounding box center [487, 268] width 975 height 483
type input "Goals - 12 Months"
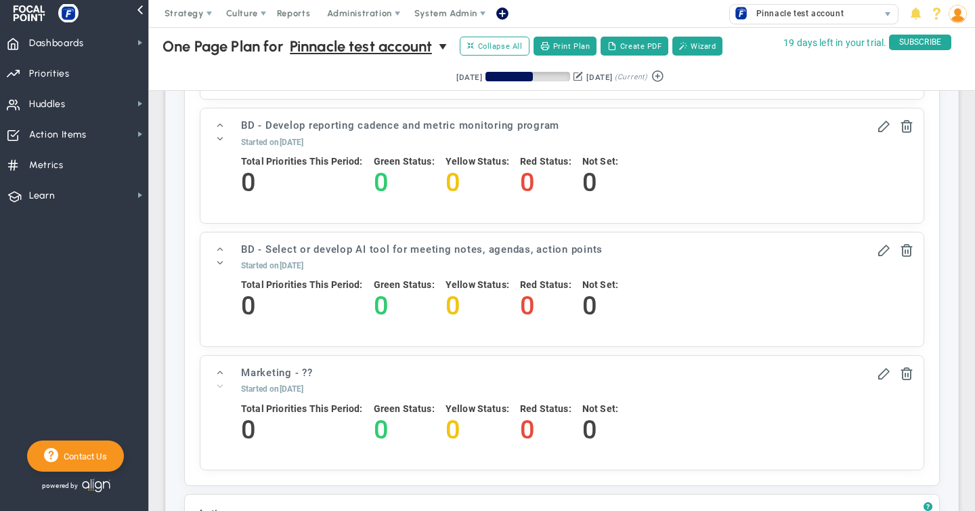
scroll to position [1321, 0]
